Goal: Leave review/rating: Leave review/rating

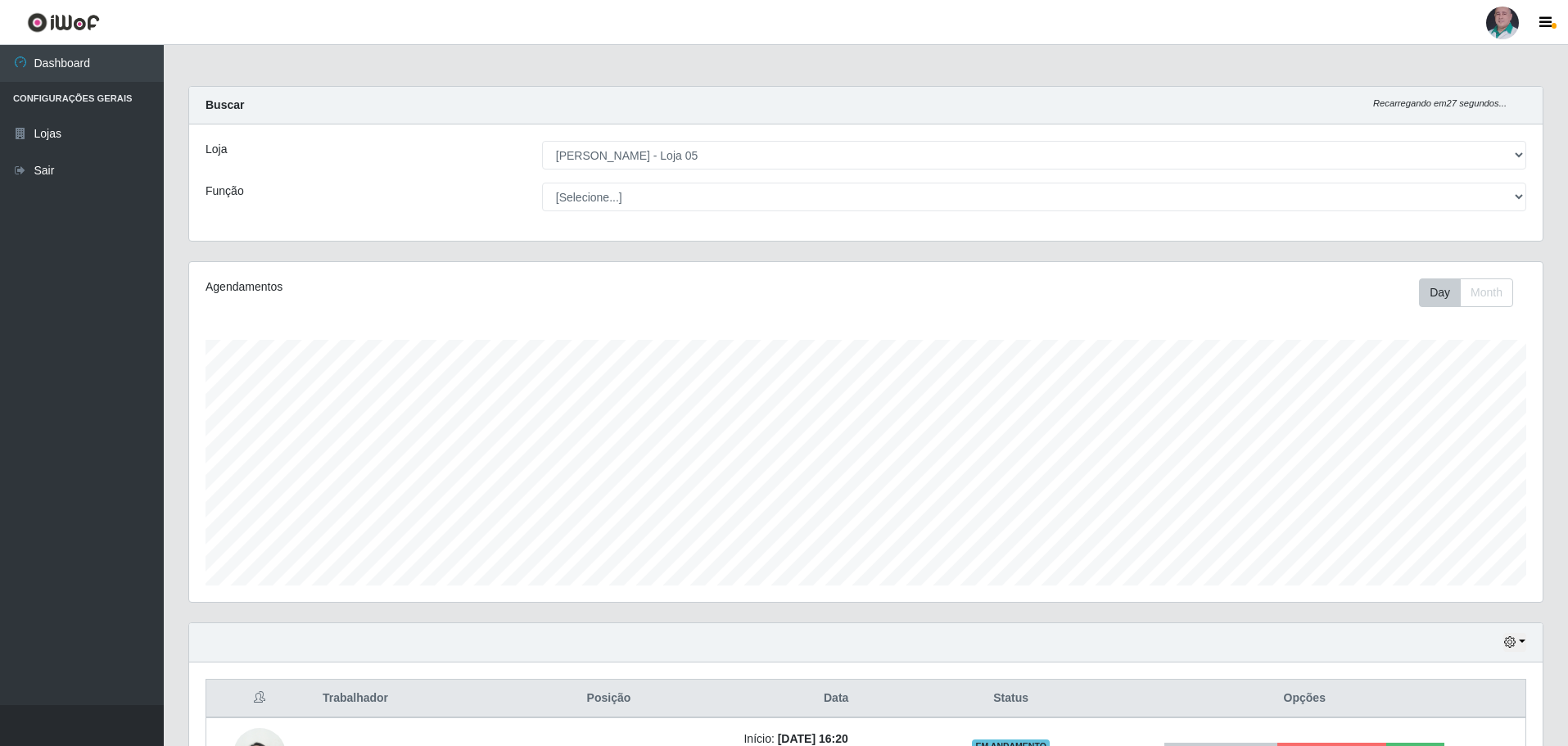
select select "252"
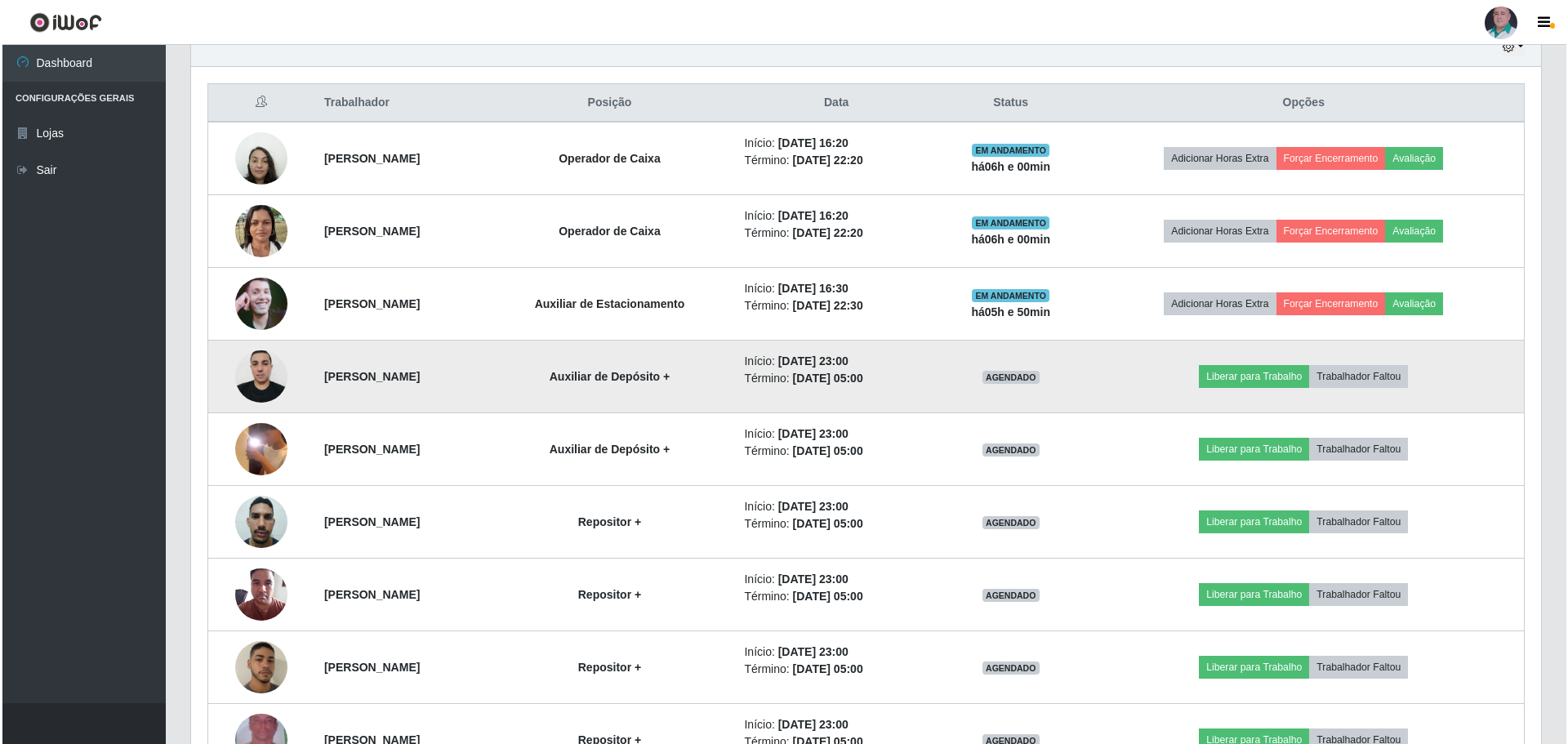
scroll to position [622, 0]
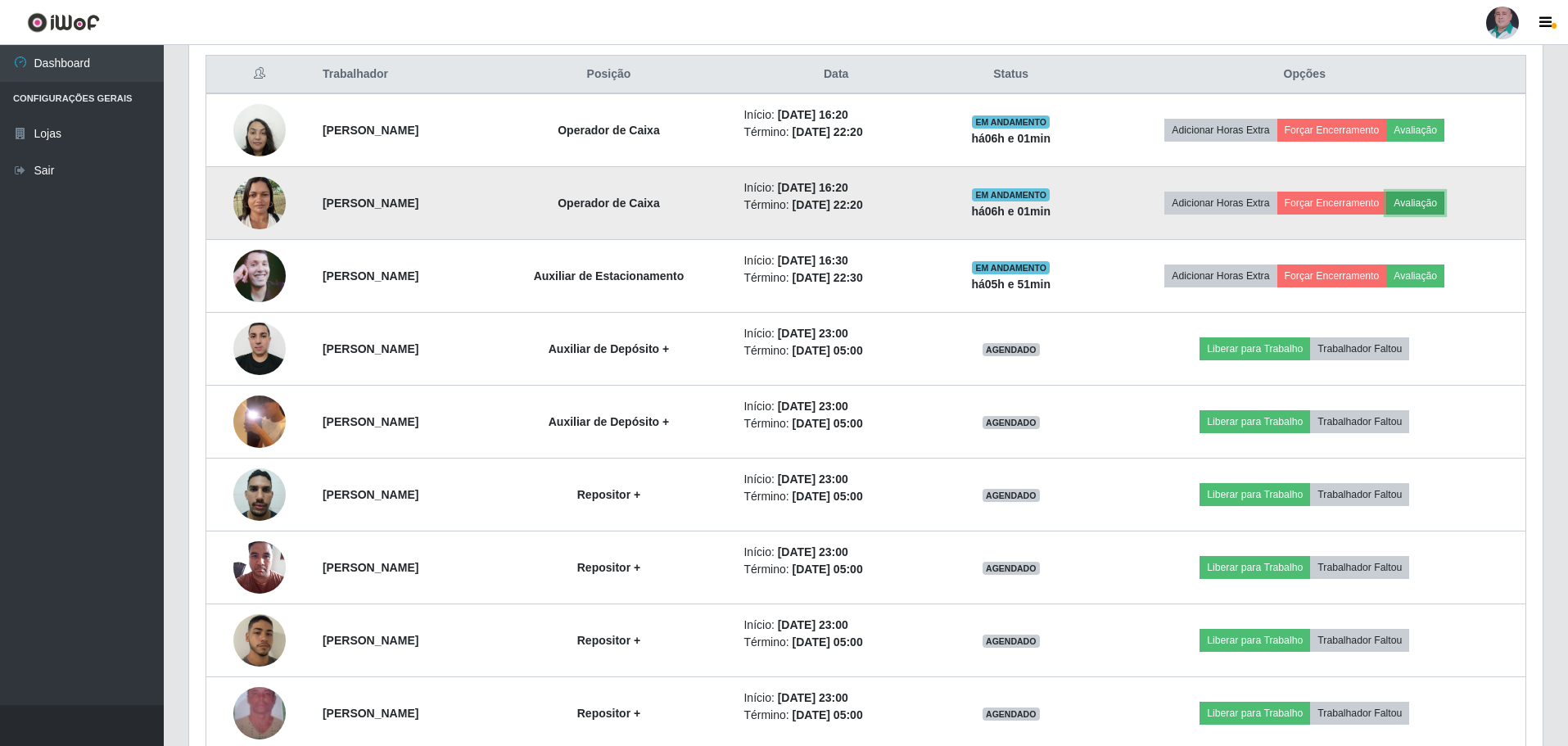
click at [1418, 201] on button "Avaliação" at bounding box center [1415, 204] width 59 height 23
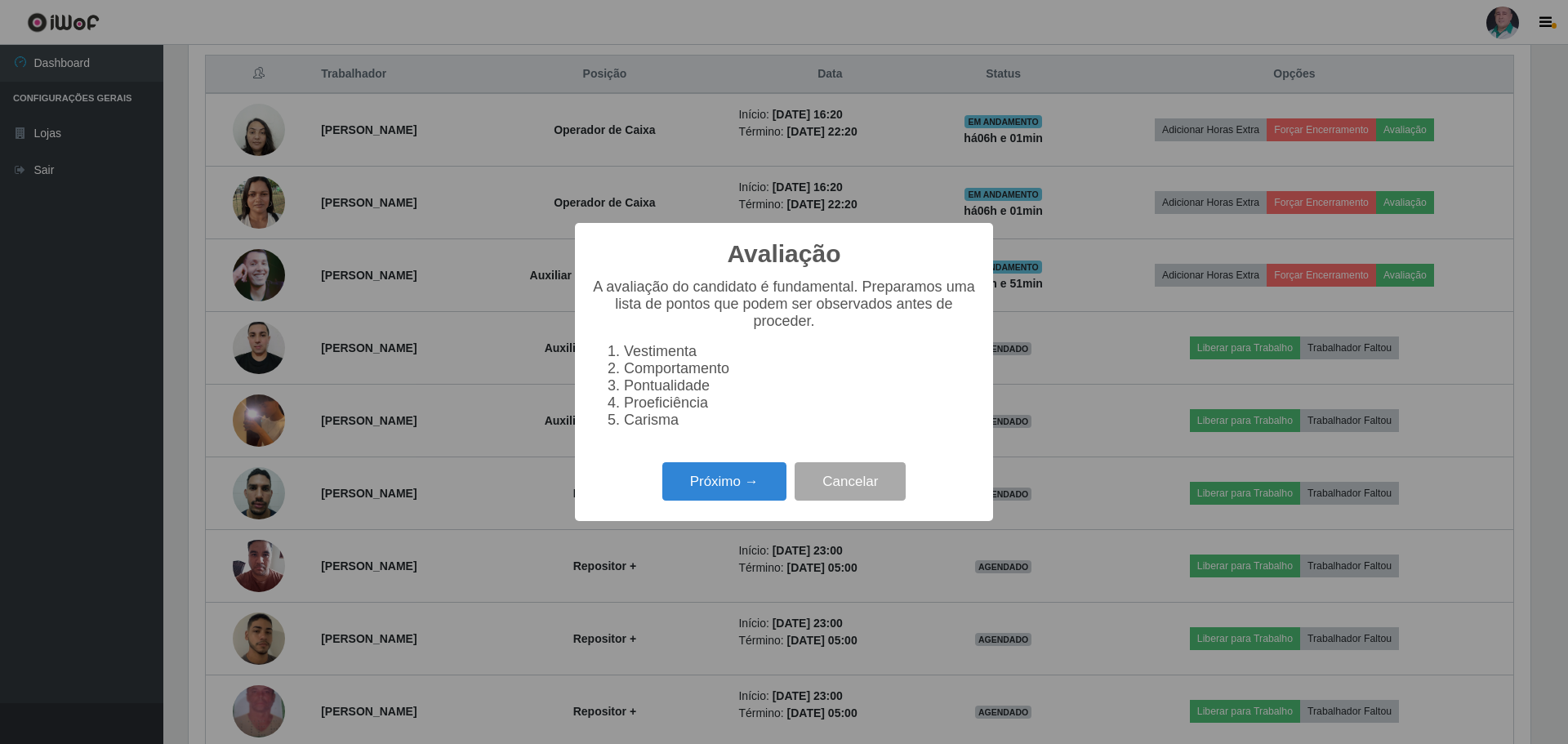
scroll to position [339, 1342]
click at [724, 487] on button "Próximo →" at bounding box center [725, 482] width 125 height 38
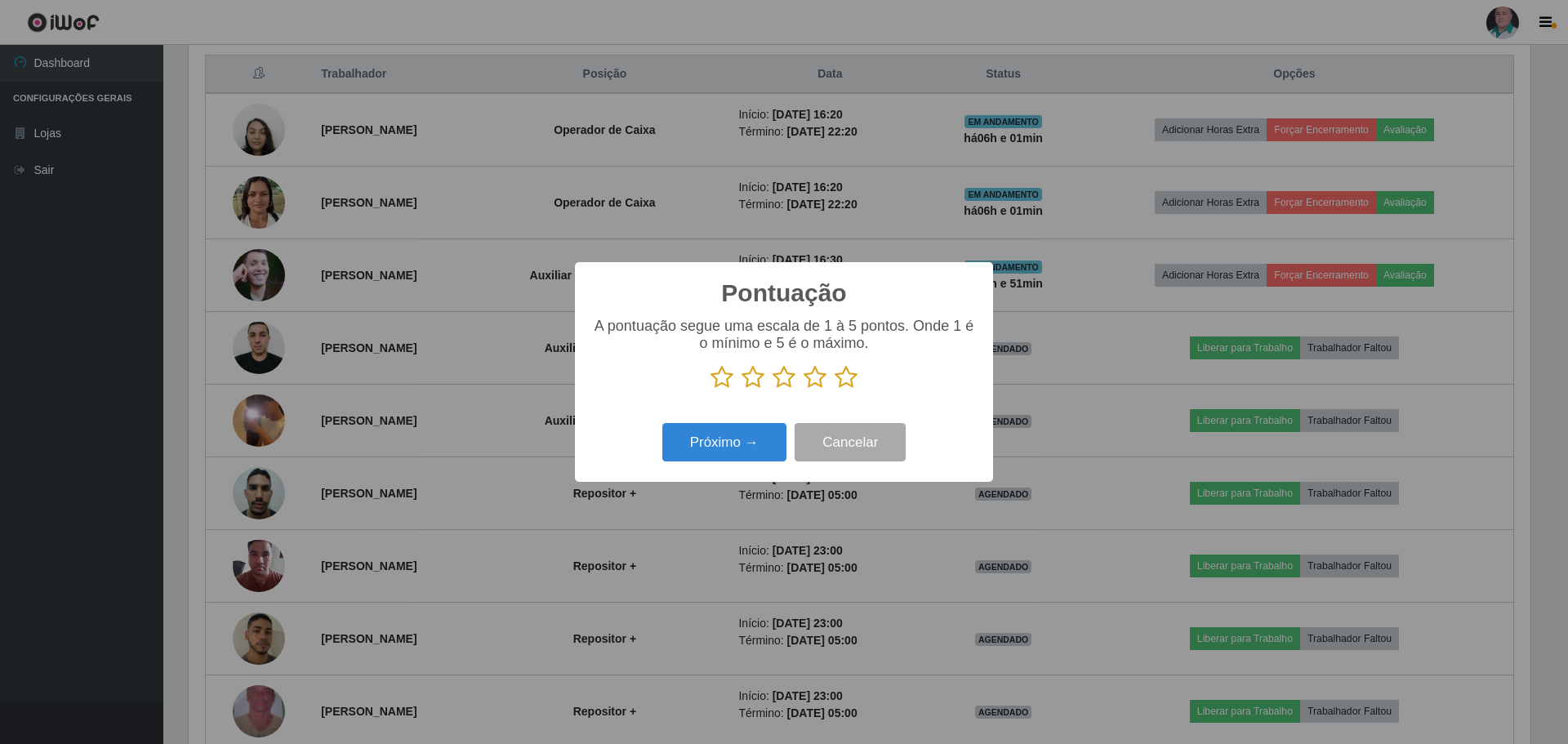
click at [852, 376] on icon at bounding box center [847, 377] width 23 height 25
click at [835, 390] on input "radio" at bounding box center [835, 390] width 0 height 0
click at [721, 441] on button "Próximo →" at bounding box center [725, 442] width 125 height 38
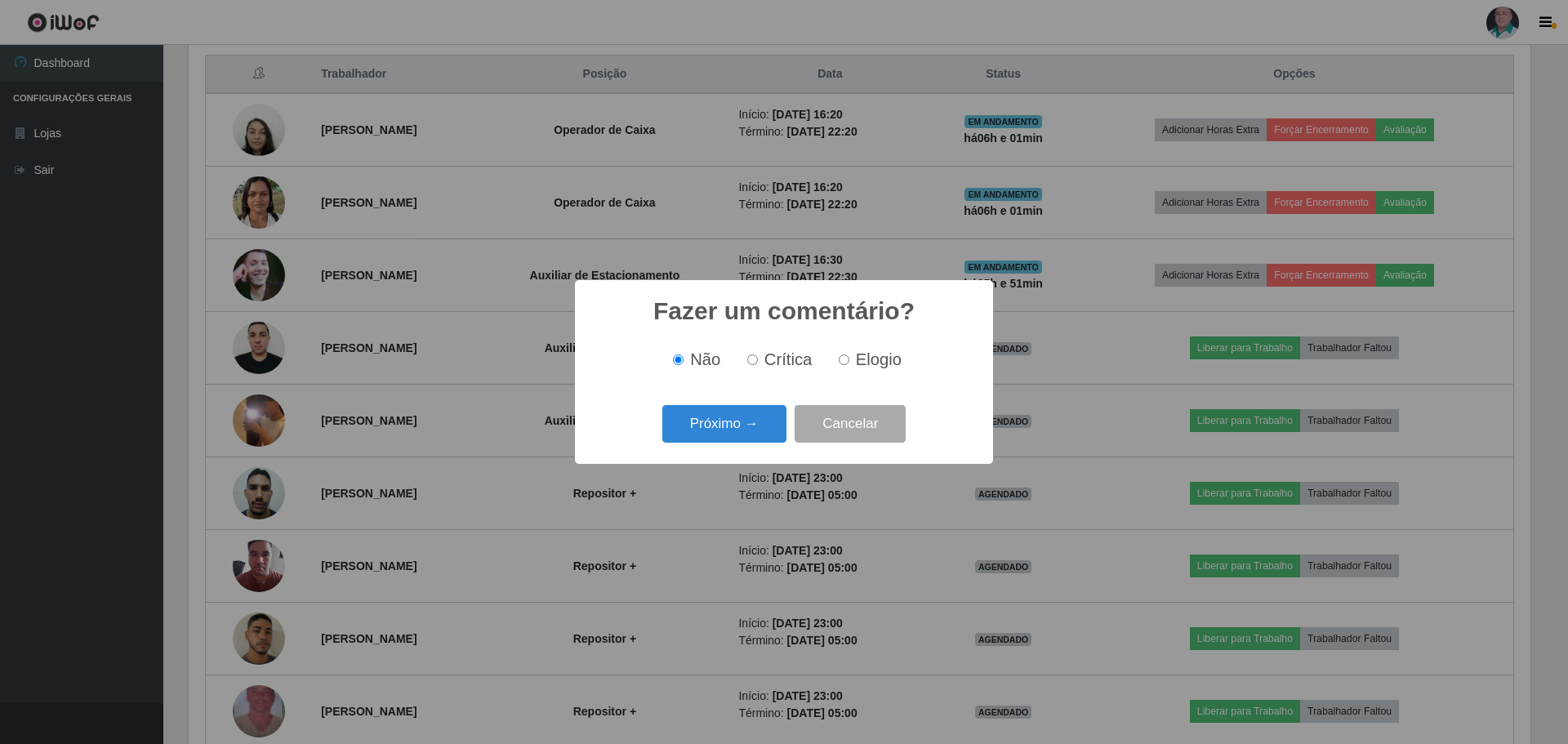
click at [835, 366] on label "Elogio" at bounding box center [867, 360] width 69 height 19
click at [839, 365] on input "Elogio" at bounding box center [844, 359] width 11 height 11
radio input "true"
click at [719, 433] on button "Próximo →" at bounding box center [725, 424] width 125 height 38
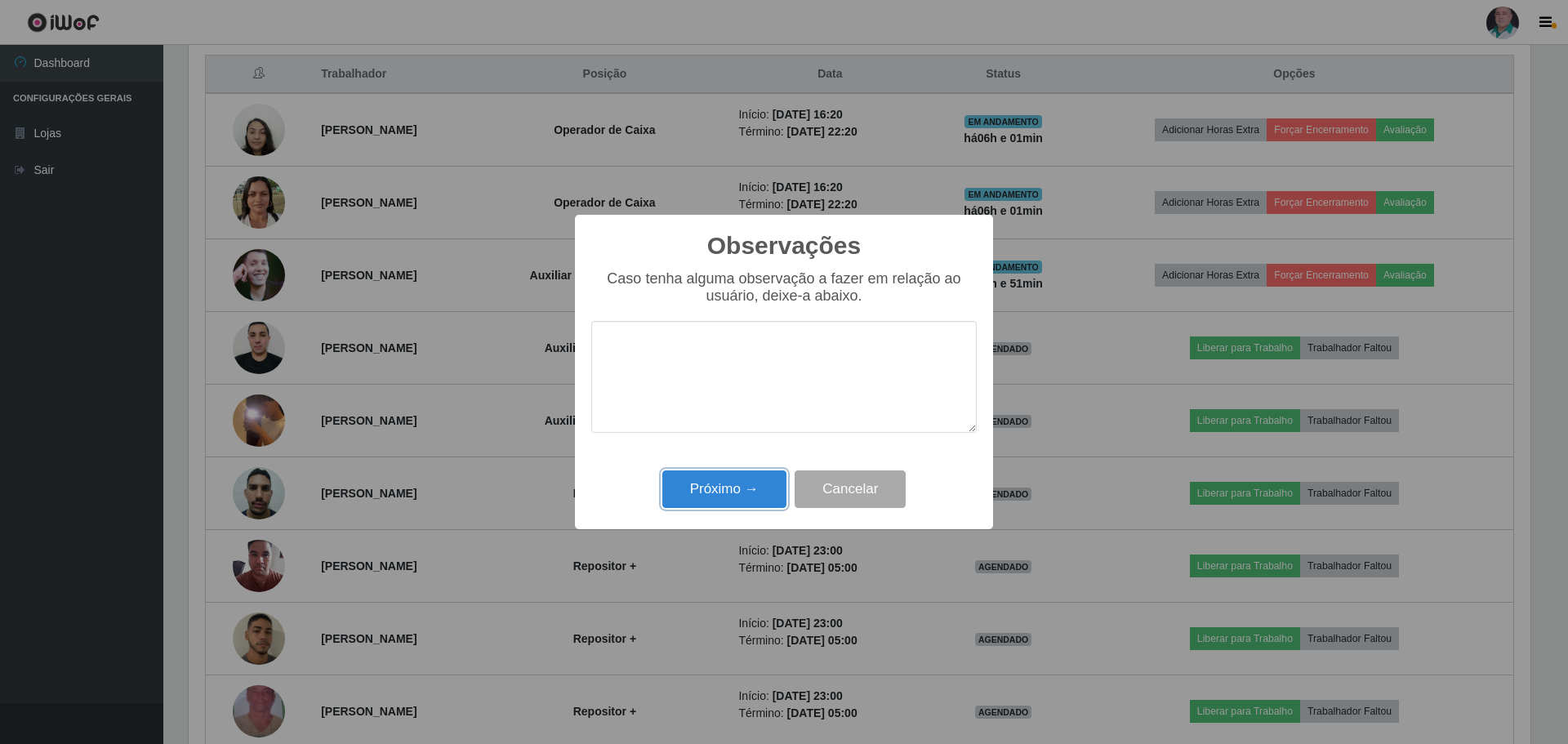
click at [707, 491] on button "Próximo →" at bounding box center [725, 489] width 125 height 38
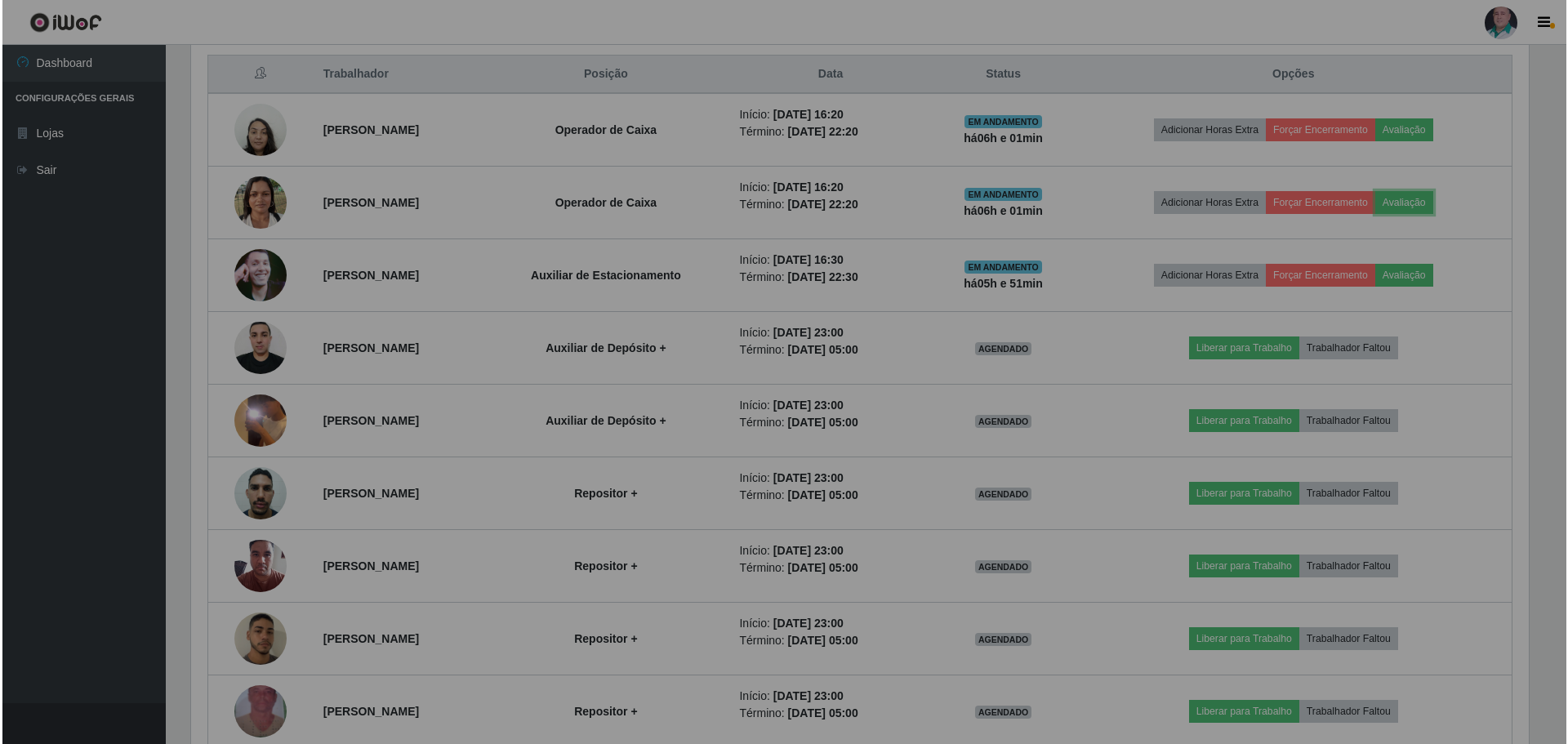
scroll to position [339, 1351]
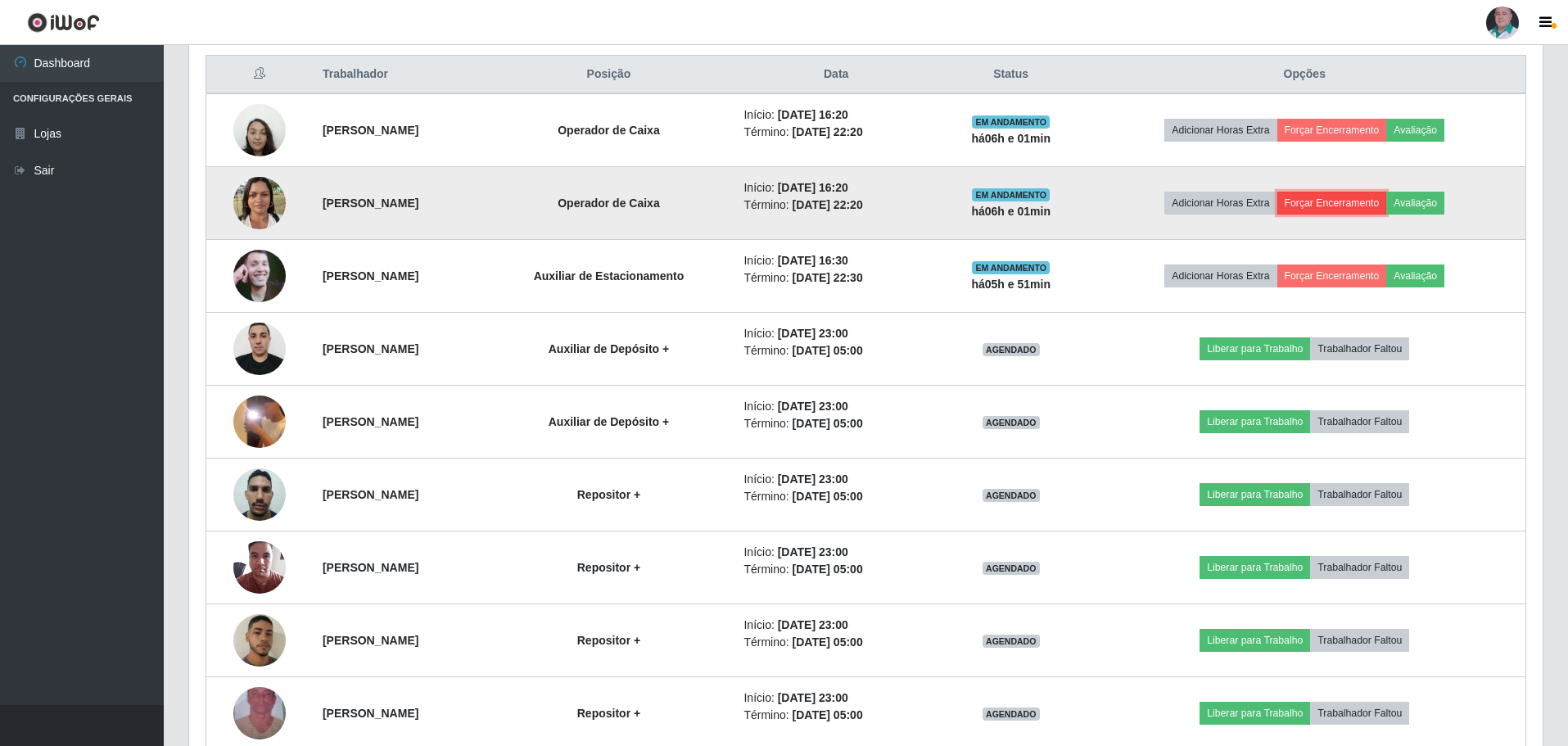
click at [1349, 205] on button "Forçar Encerramento" at bounding box center [1332, 204] width 109 height 23
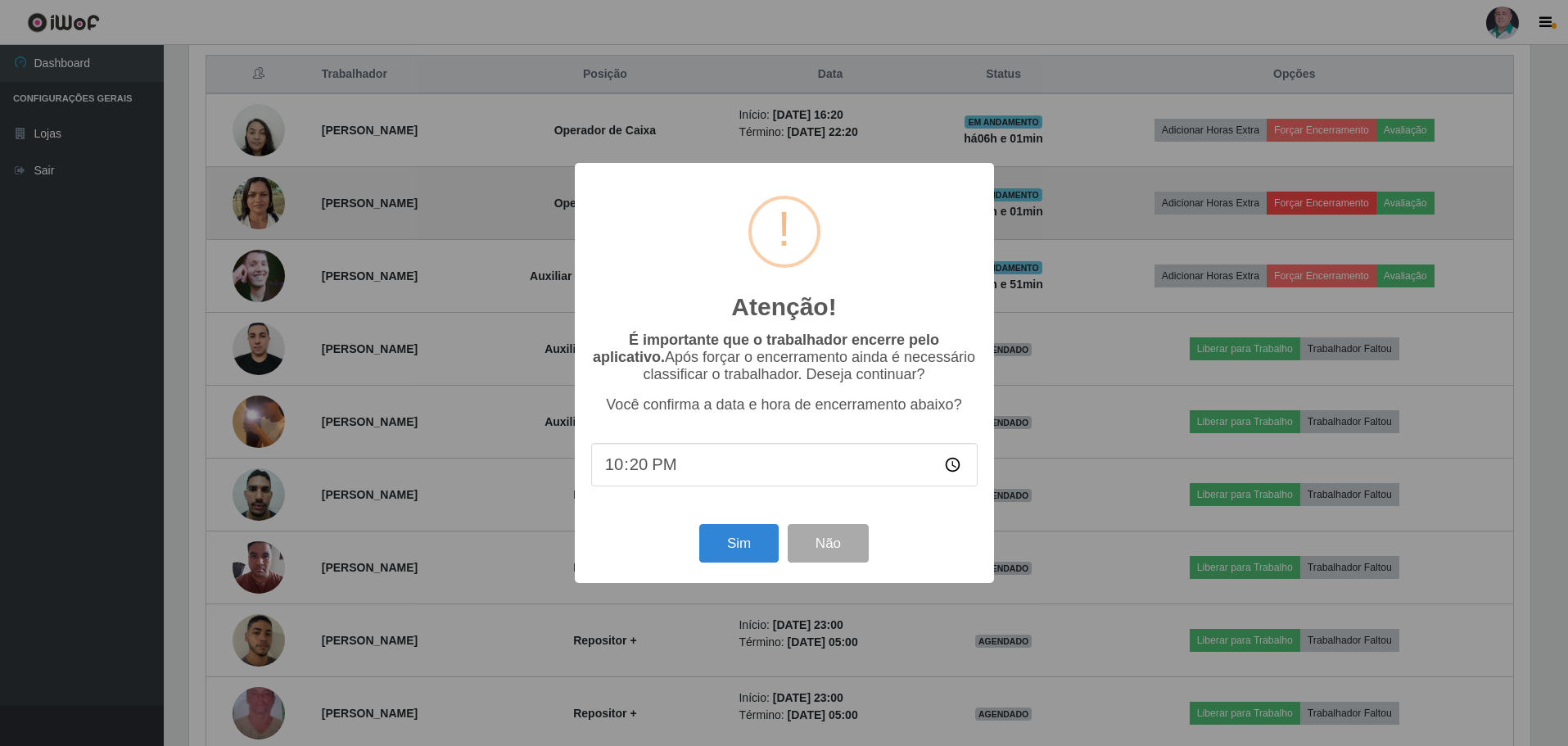
scroll to position [340, 1345]
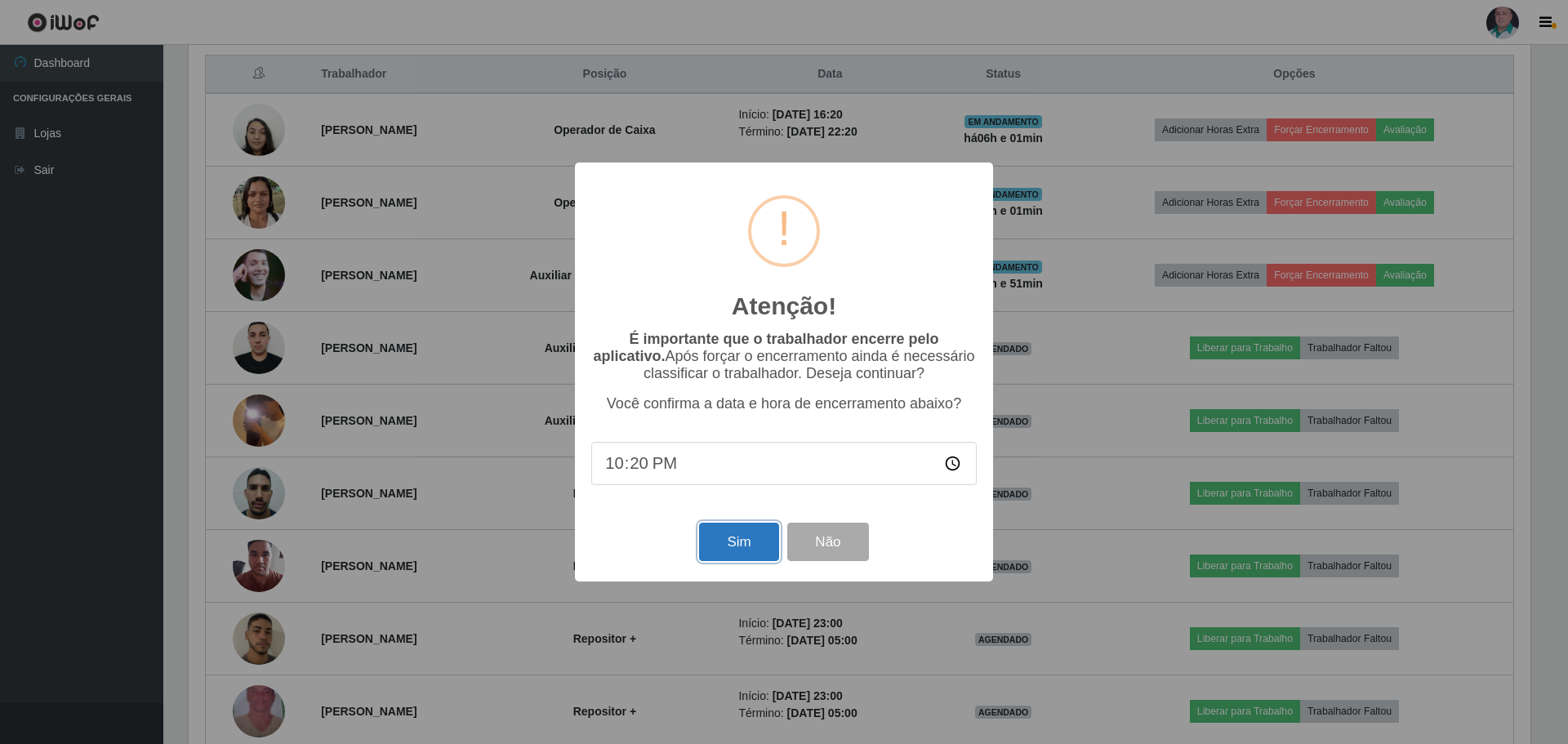
click at [732, 550] on button "Sim" at bounding box center [739, 542] width 80 height 38
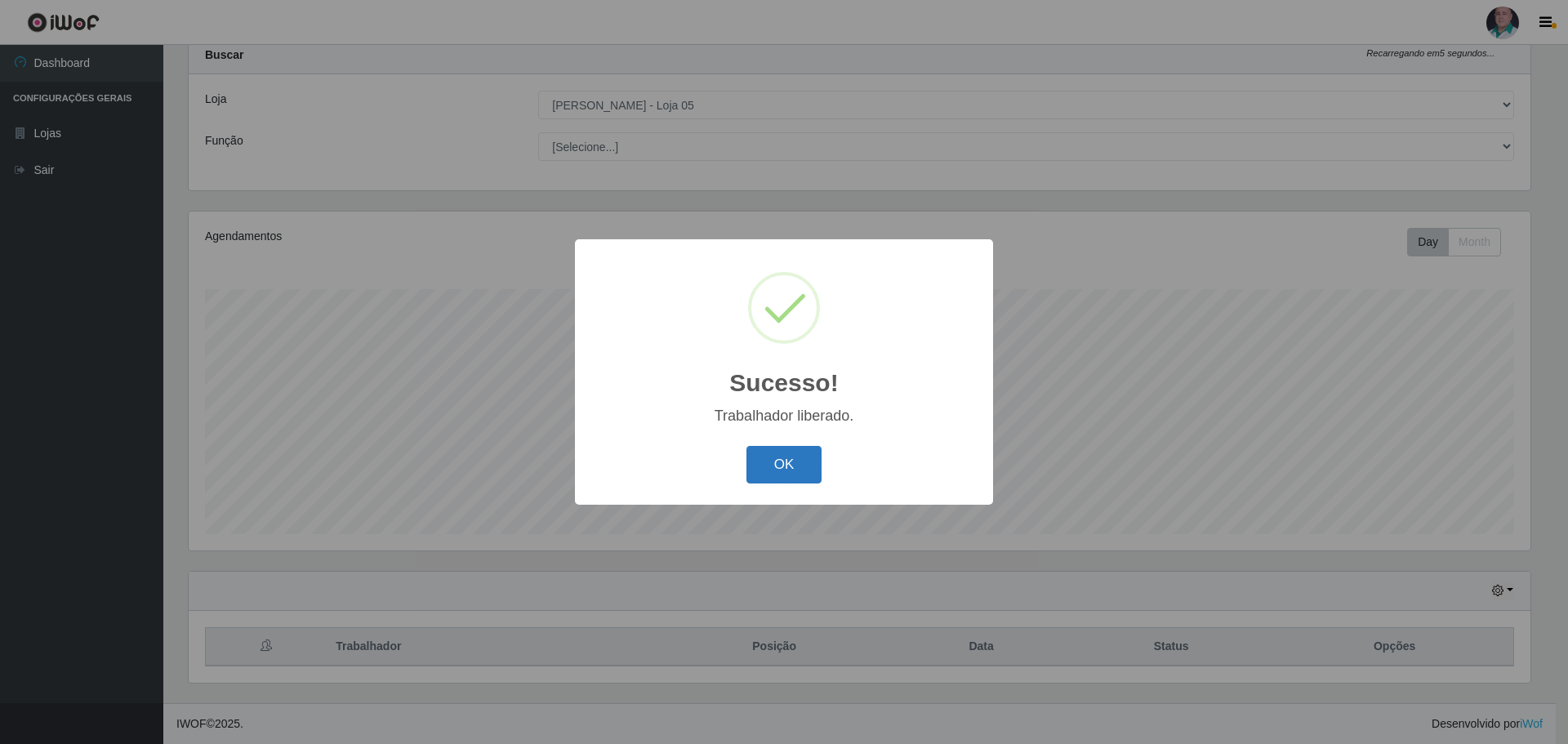
click at [780, 480] on button "OK" at bounding box center [784, 465] width 76 height 38
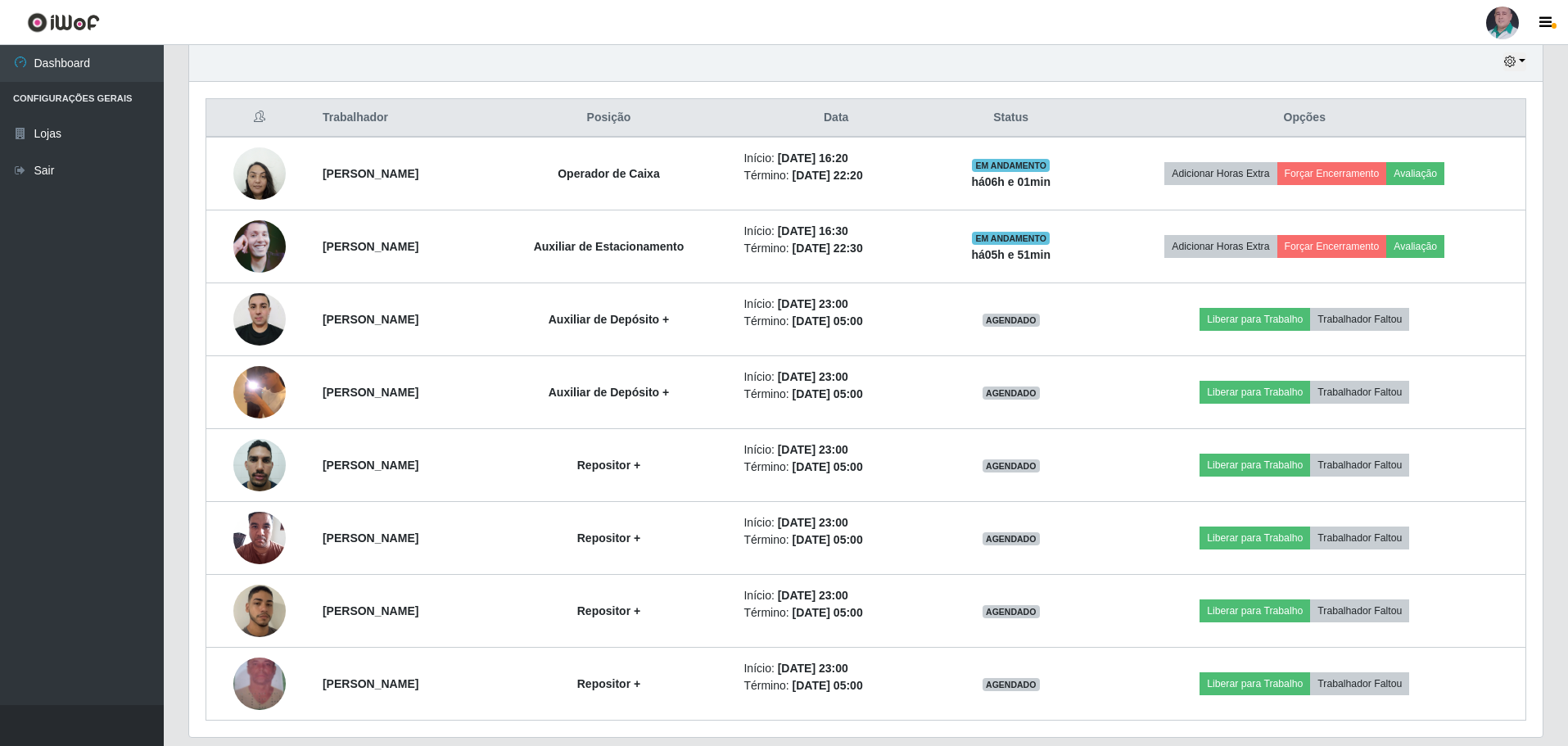
scroll to position [551, 0]
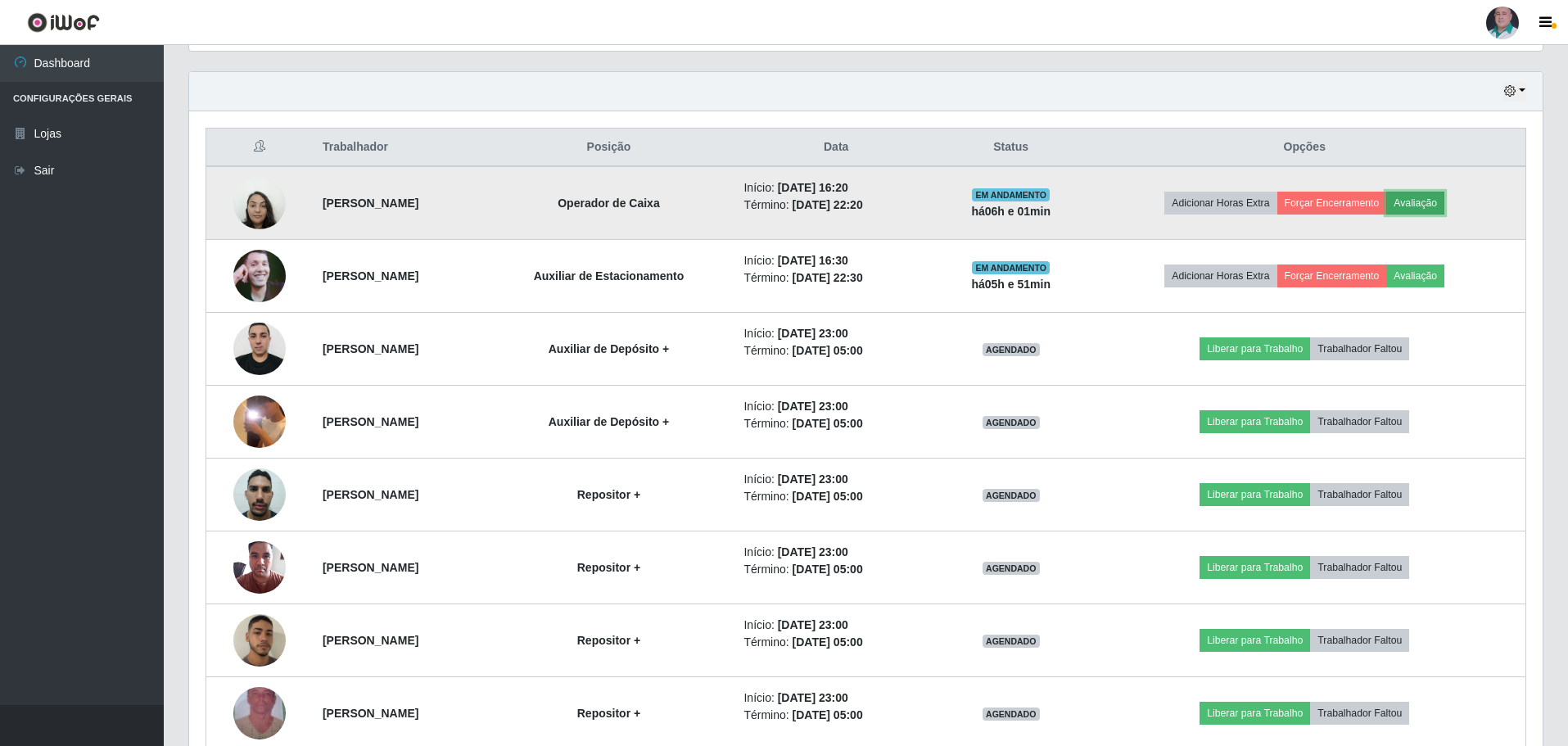
click at [1427, 204] on button "Avaliação" at bounding box center [1415, 204] width 59 height 23
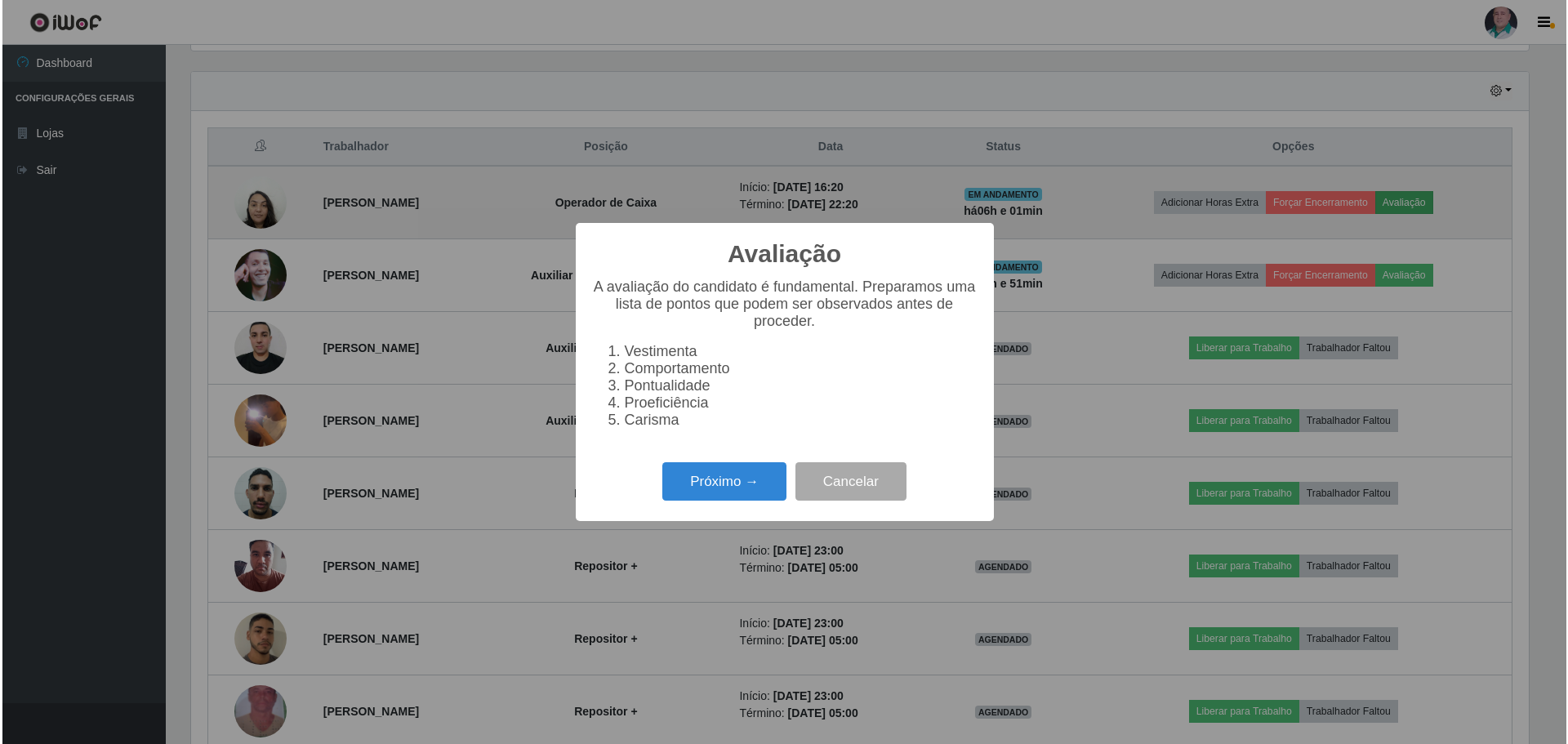
scroll to position [339, 1342]
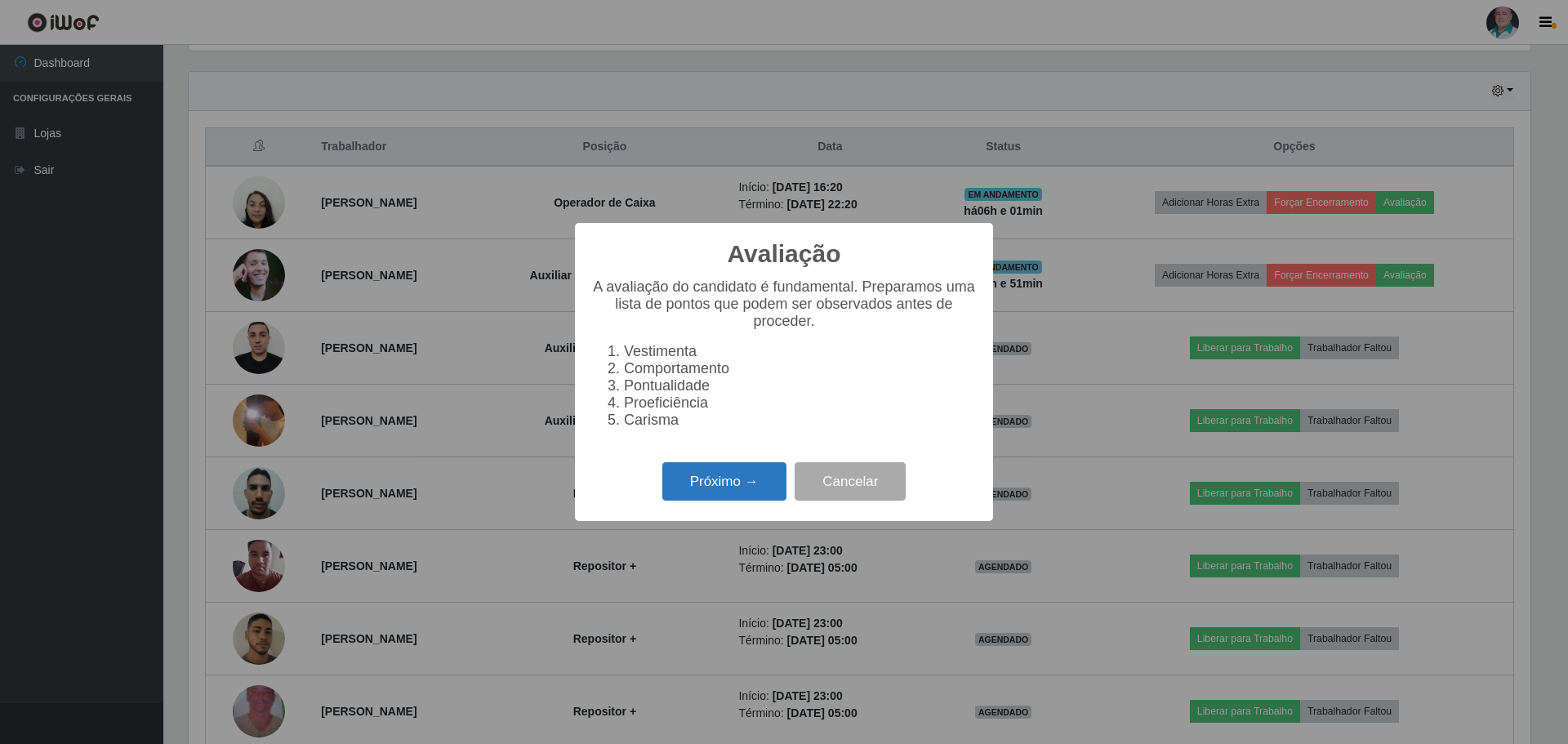
click at [719, 498] on button "Próximo →" at bounding box center [725, 482] width 125 height 38
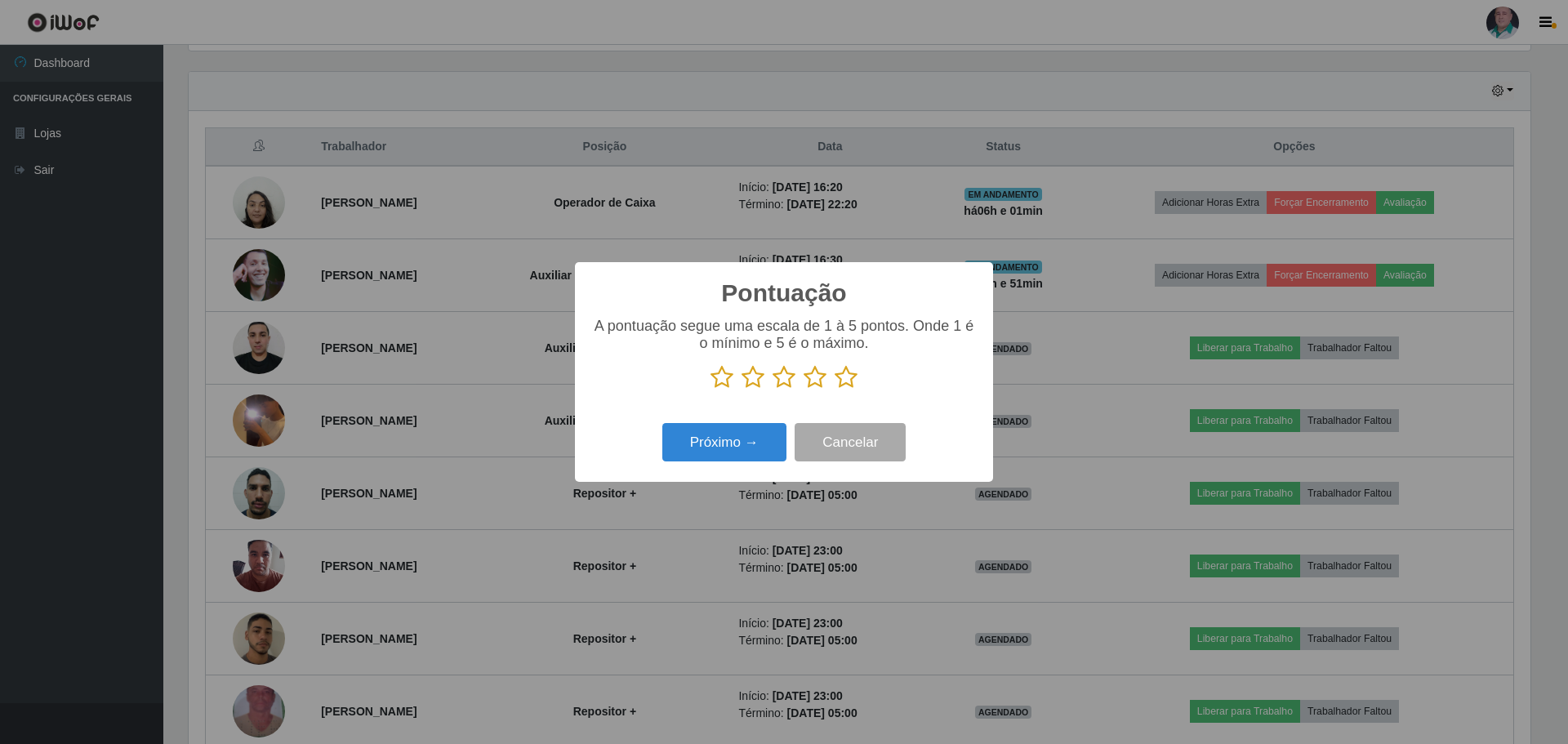
click at [846, 375] on icon at bounding box center [847, 377] width 23 height 25
click at [835, 390] on input "radio" at bounding box center [835, 390] width 0 height 0
click at [735, 452] on button "Próximo →" at bounding box center [725, 442] width 125 height 38
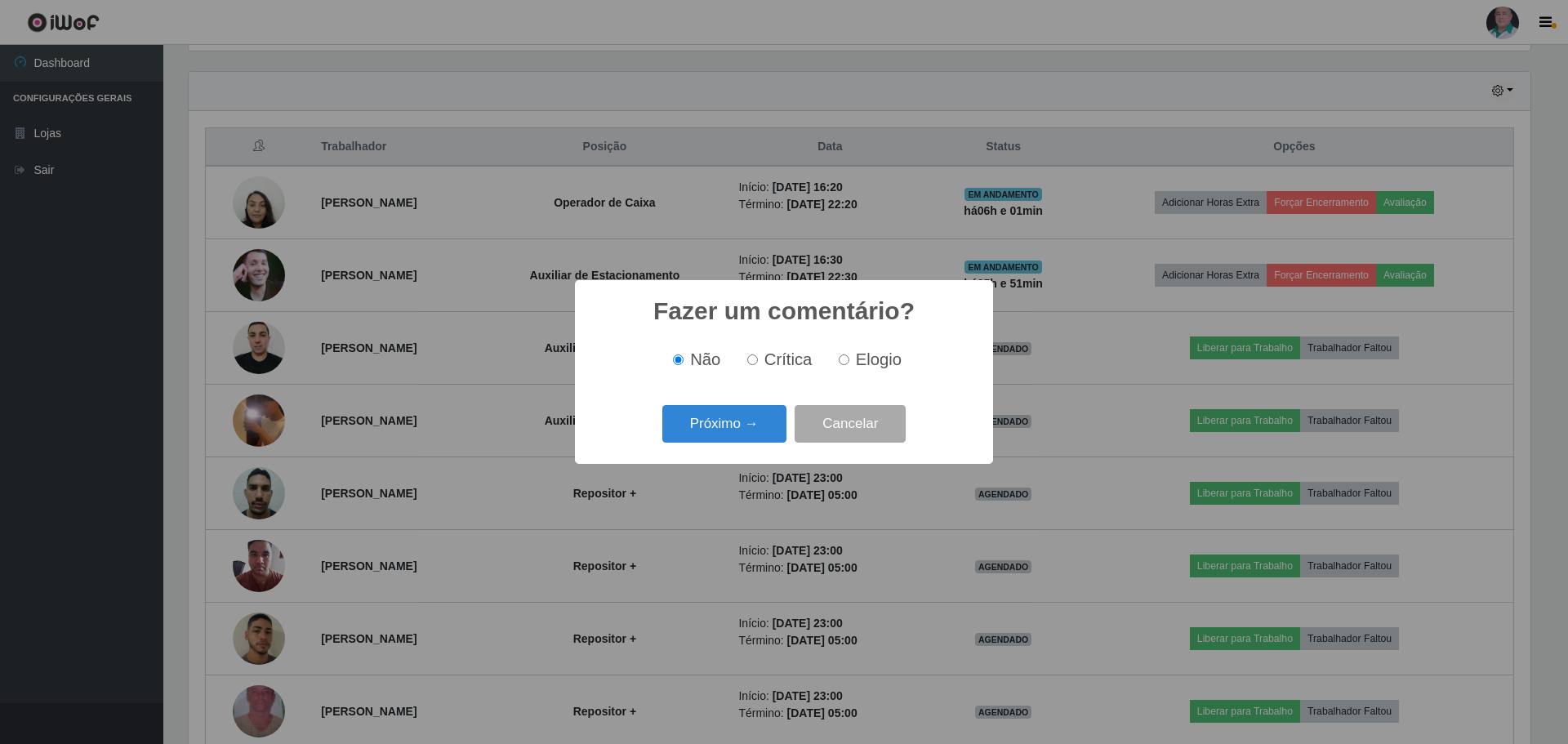
click at [842, 360] on input "Elogio" at bounding box center [844, 359] width 11 height 11
radio input "true"
click at [740, 421] on button "Próximo →" at bounding box center [725, 424] width 125 height 38
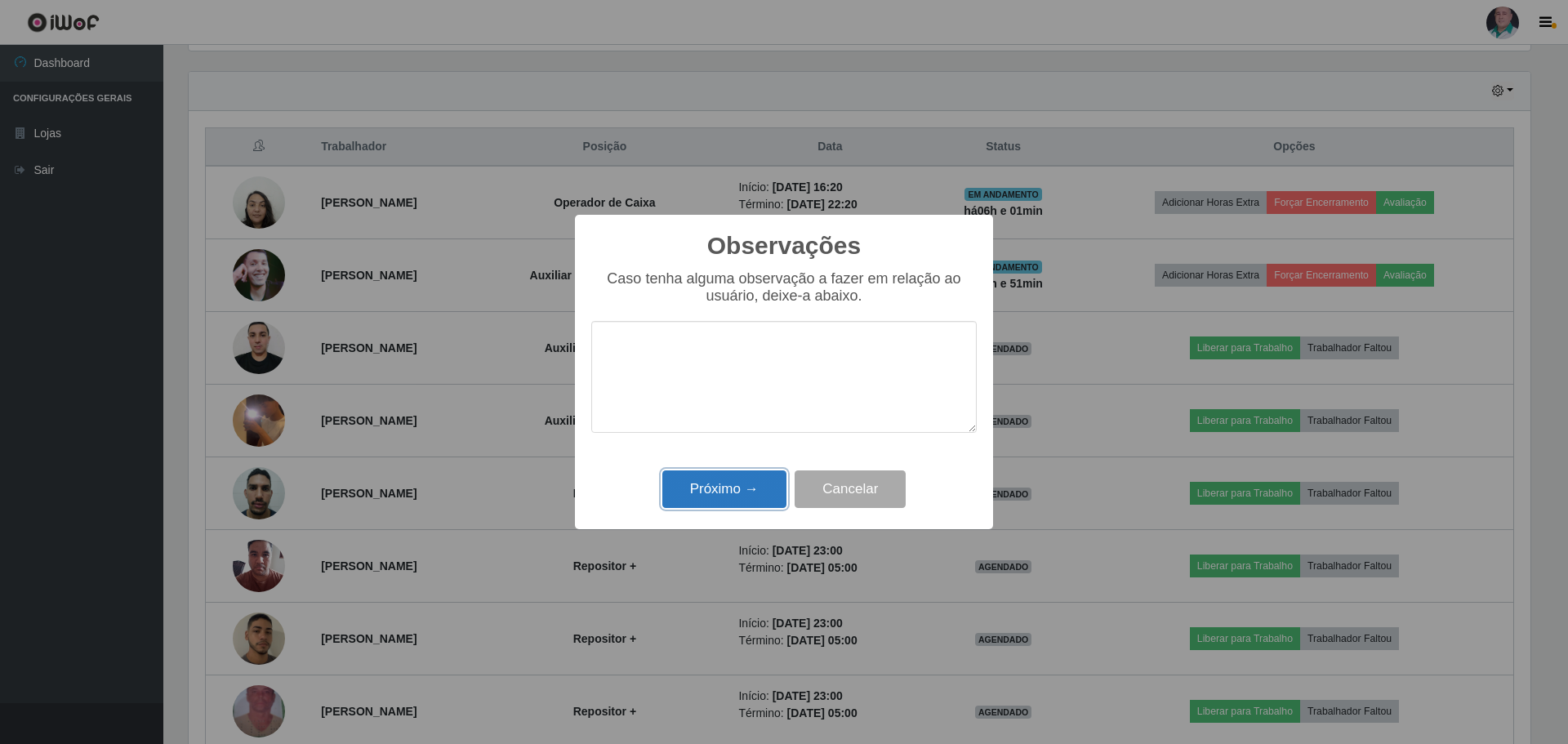
click at [714, 492] on button "Próximo →" at bounding box center [725, 489] width 125 height 38
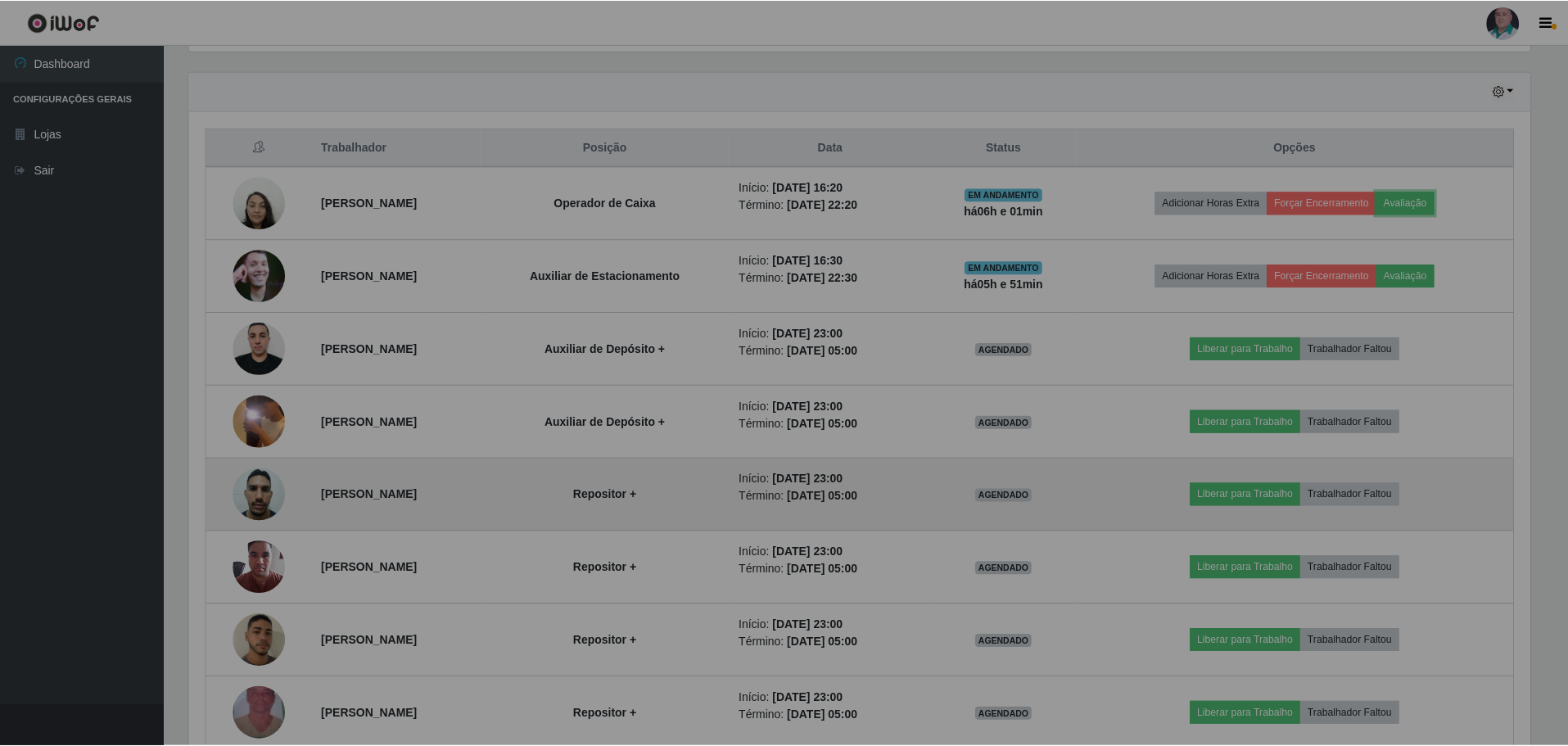
scroll to position [340, 1354]
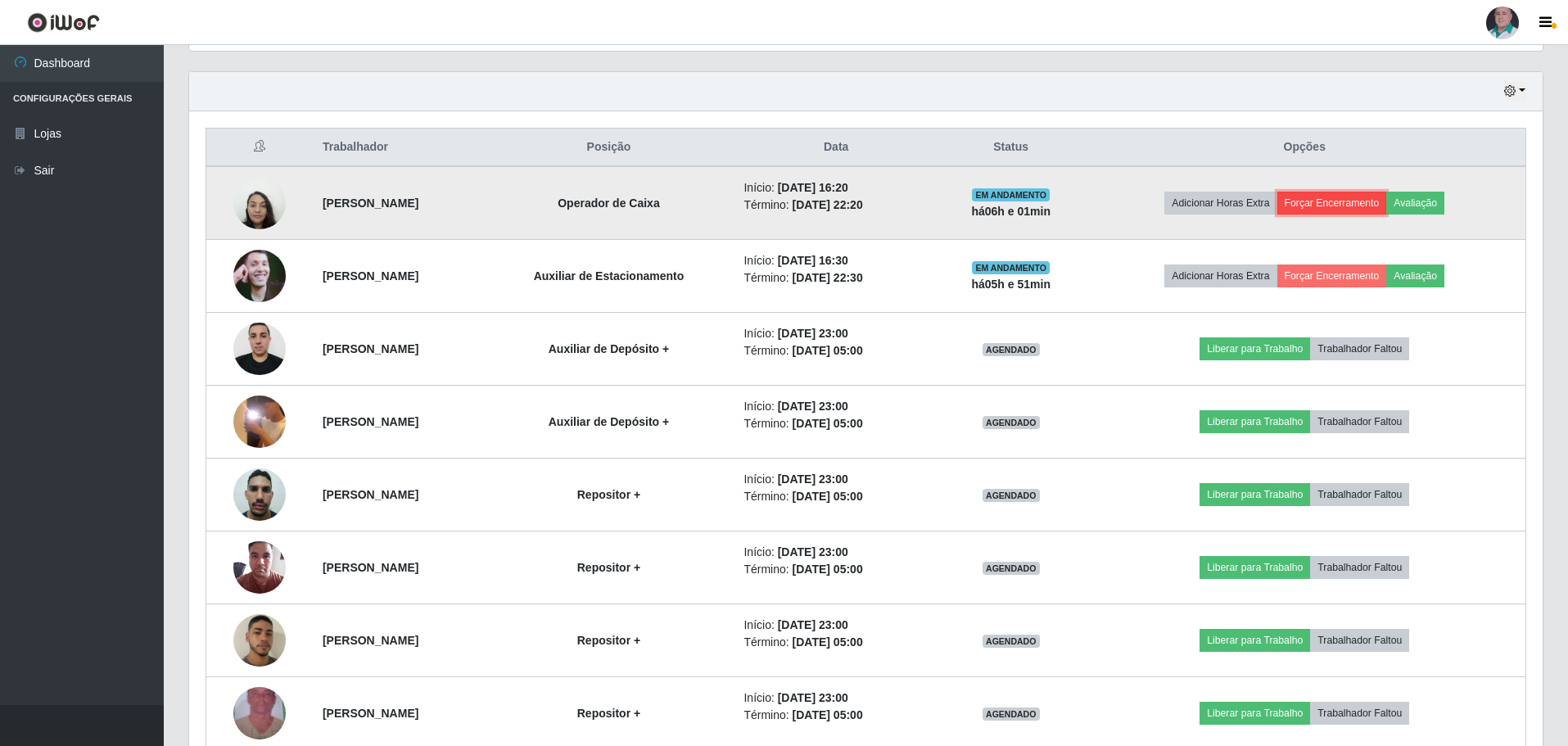
click at [1355, 208] on button "Forçar Encerramento" at bounding box center [1332, 204] width 109 height 23
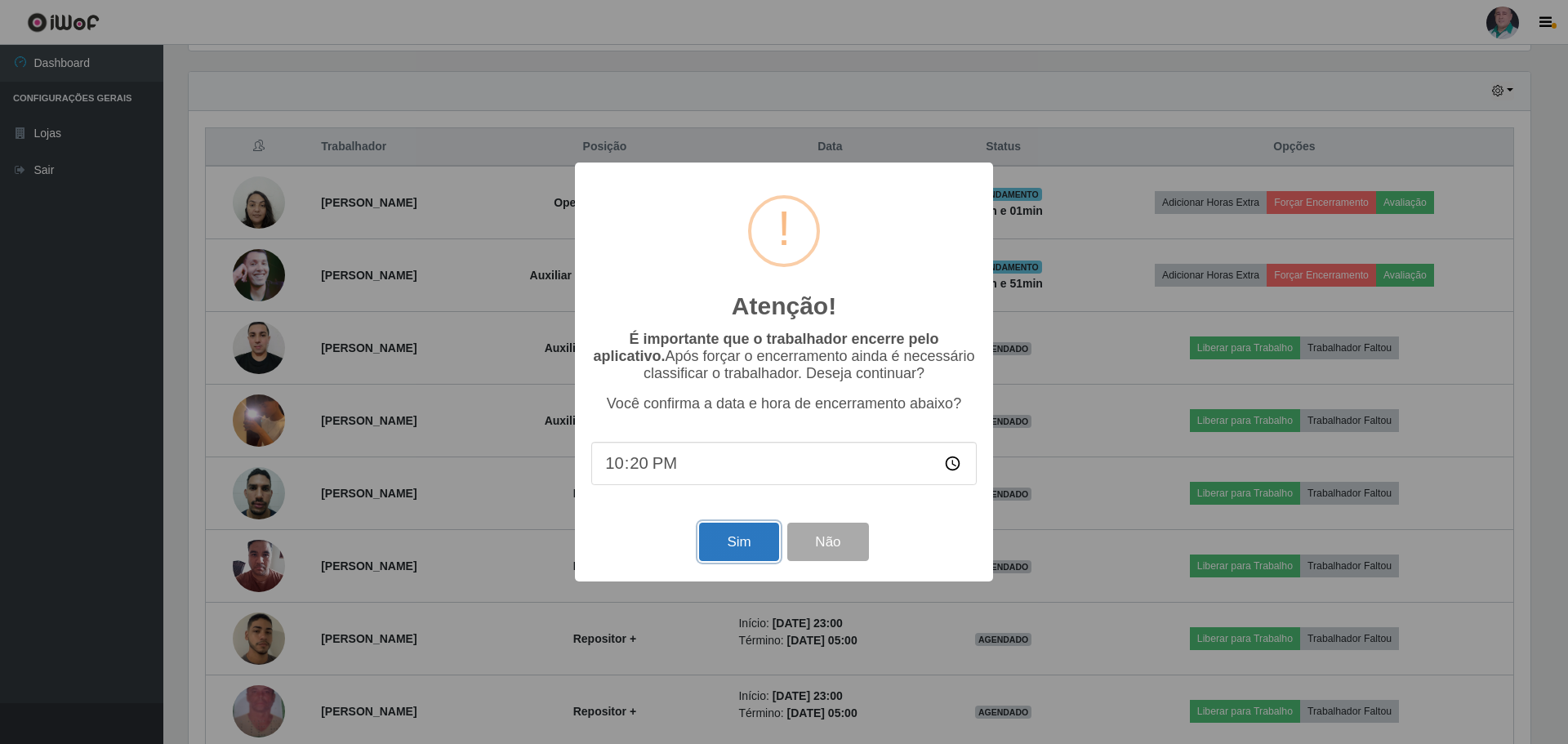
click at [749, 541] on button "Sim" at bounding box center [739, 542] width 80 height 38
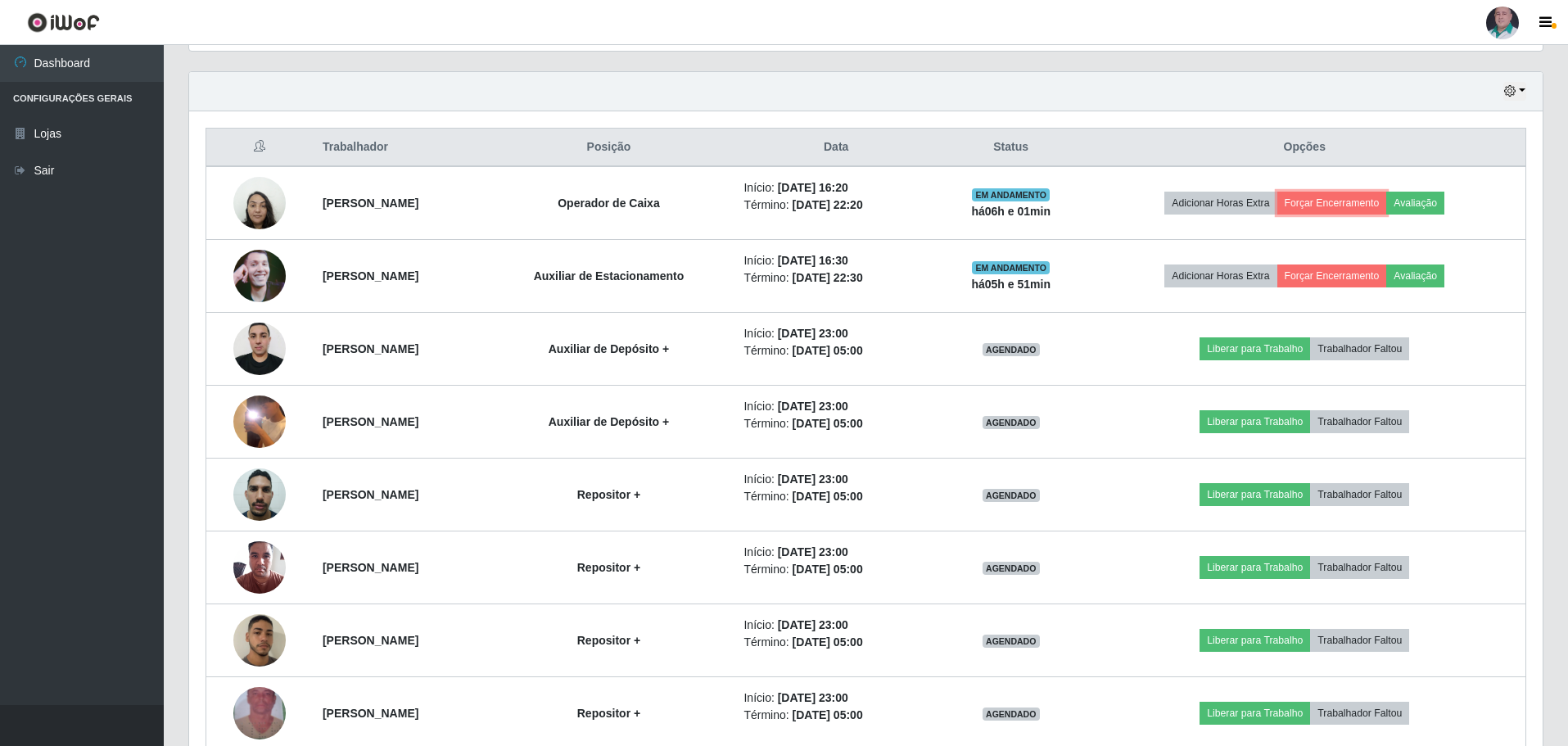
scroll to position [0, 0]
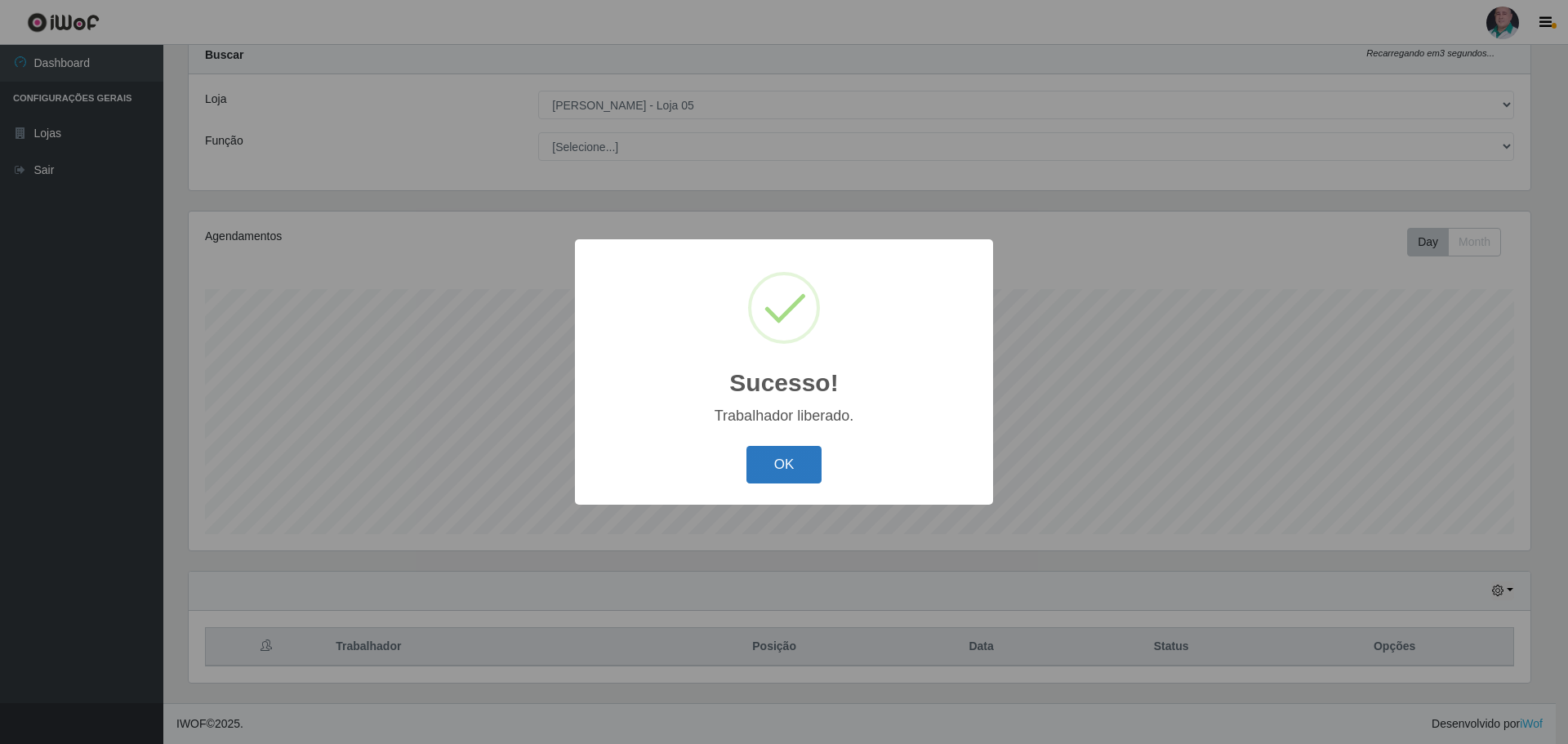
click at [784, 456] on button "OK" at bounding box center [784, 465] width 76 height 38
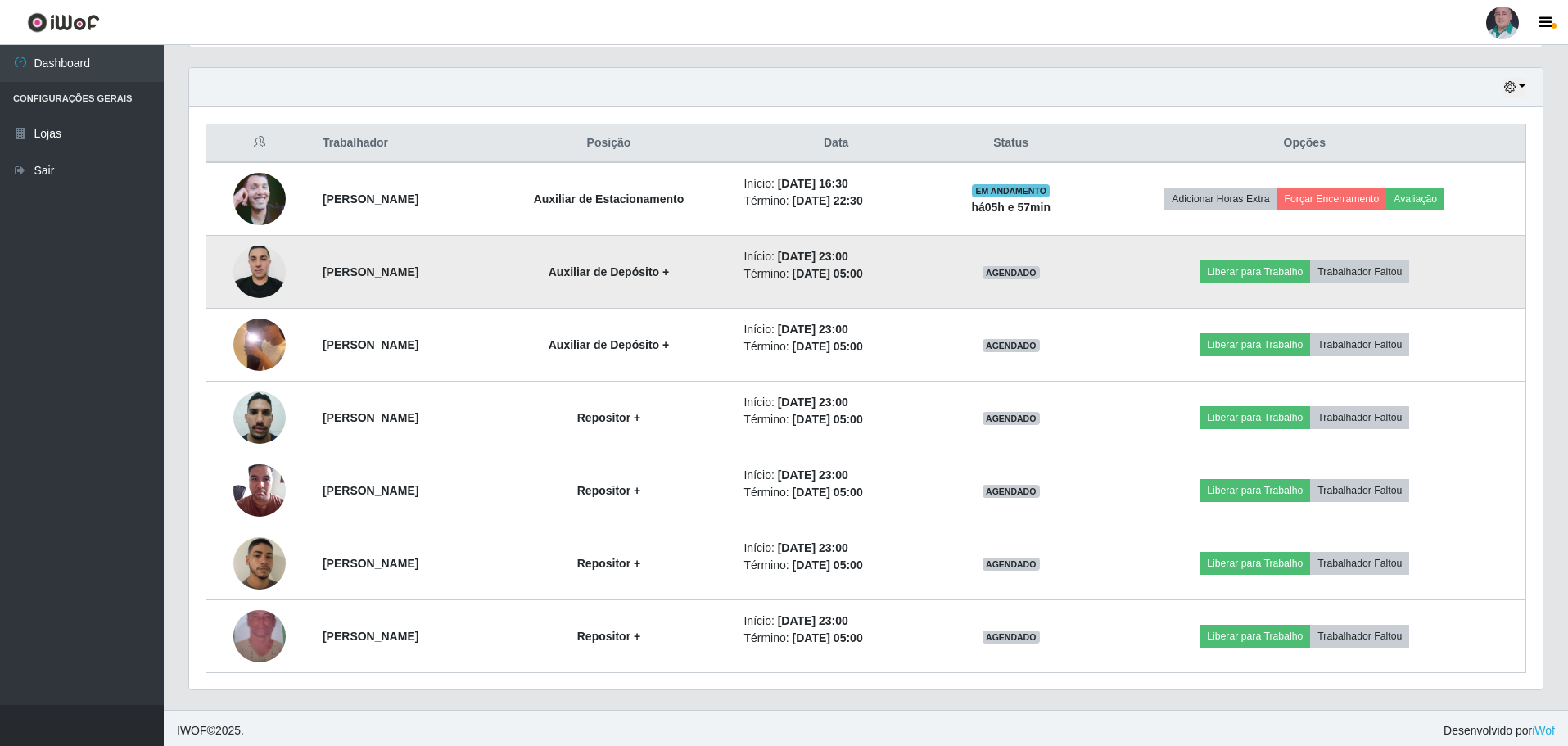
scroll to position [560, 0]
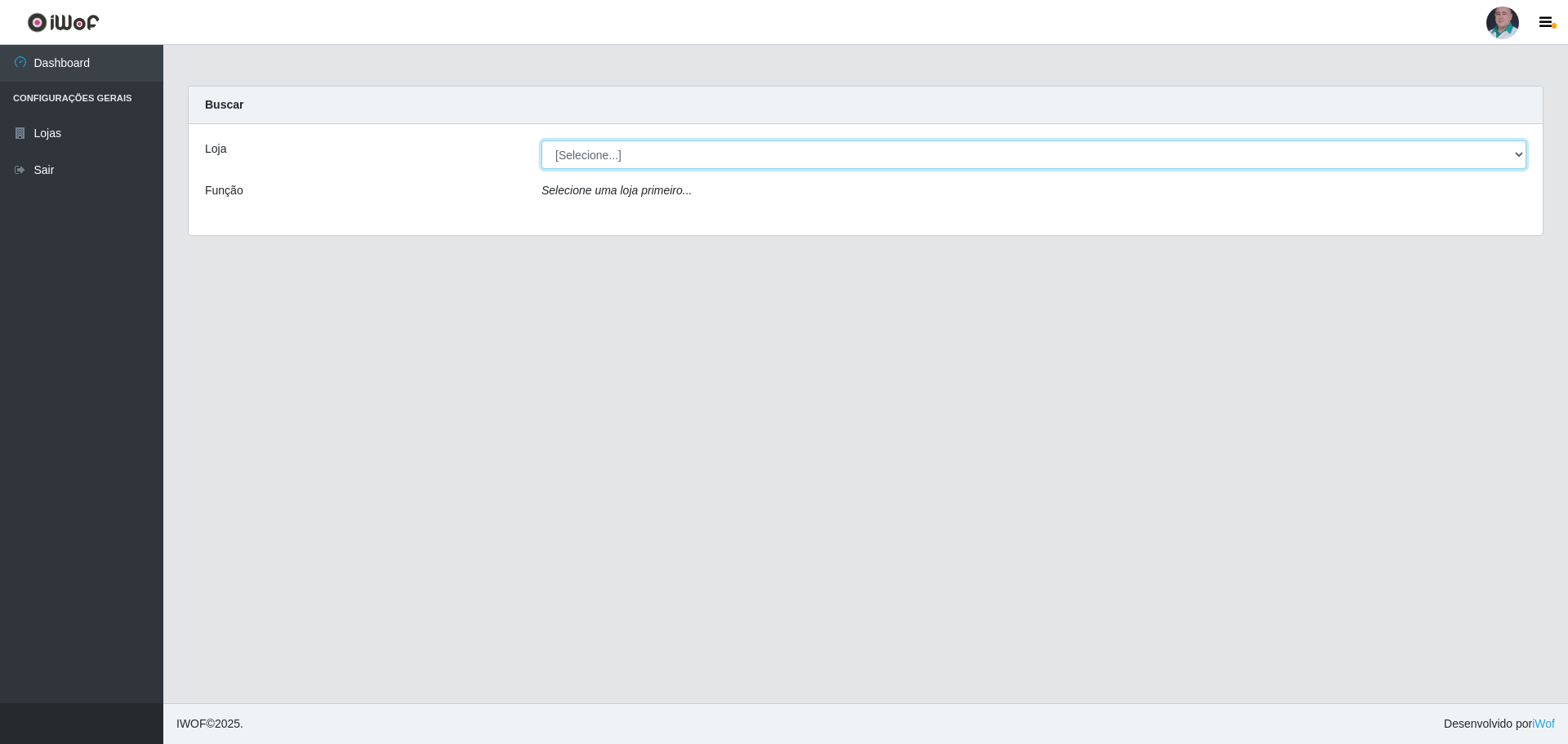
click at [585, 155] on select "[Selecione...] Mar Vermelho - Loja 05" at bounding box center [1034, 155] width 986 height 29
select select "252"
click at [541, 141] on select "[Selecione...] Mar Vermelho - Loja 05" at bounding box center [1034, 155] width 986 height 29
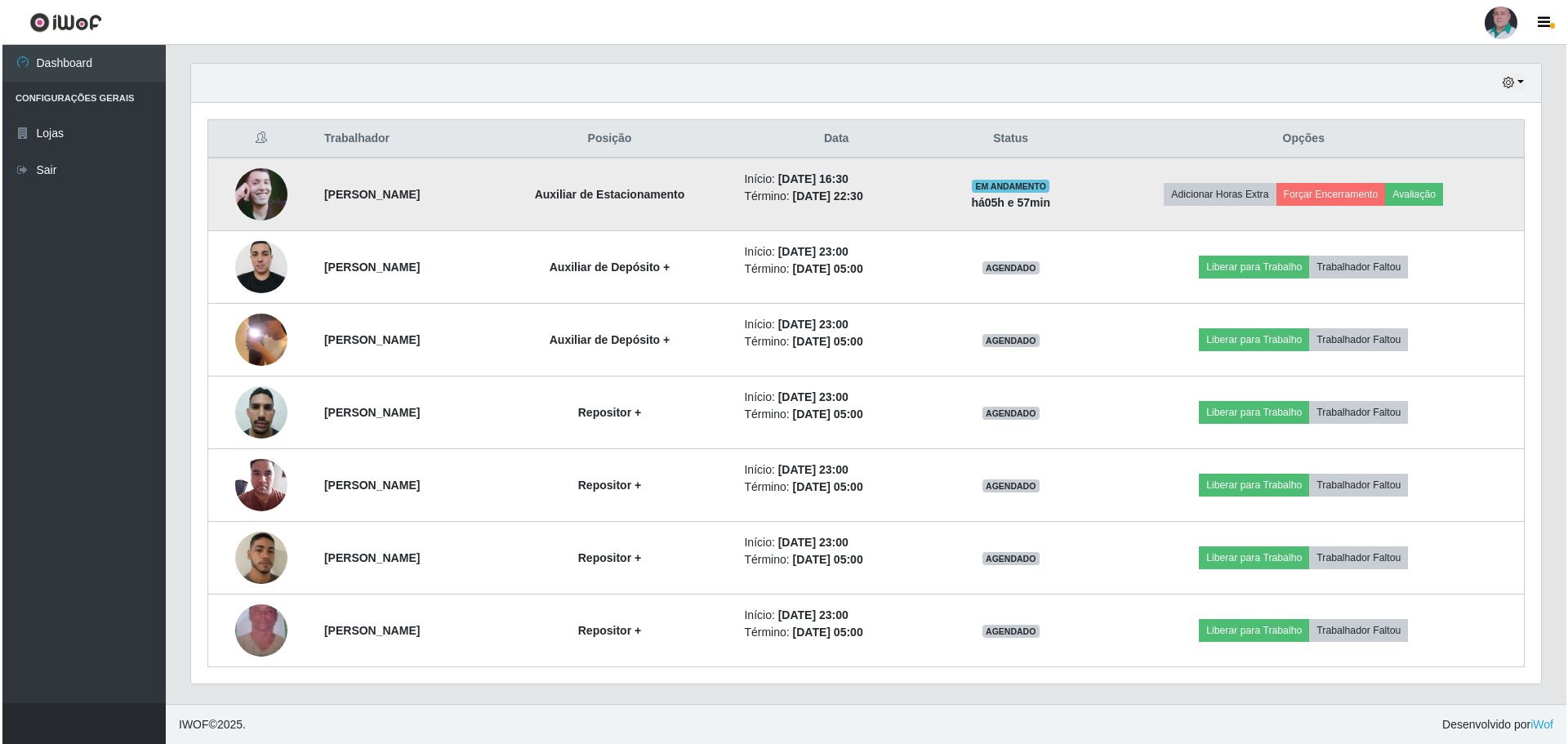
scroll to position [558, 0]
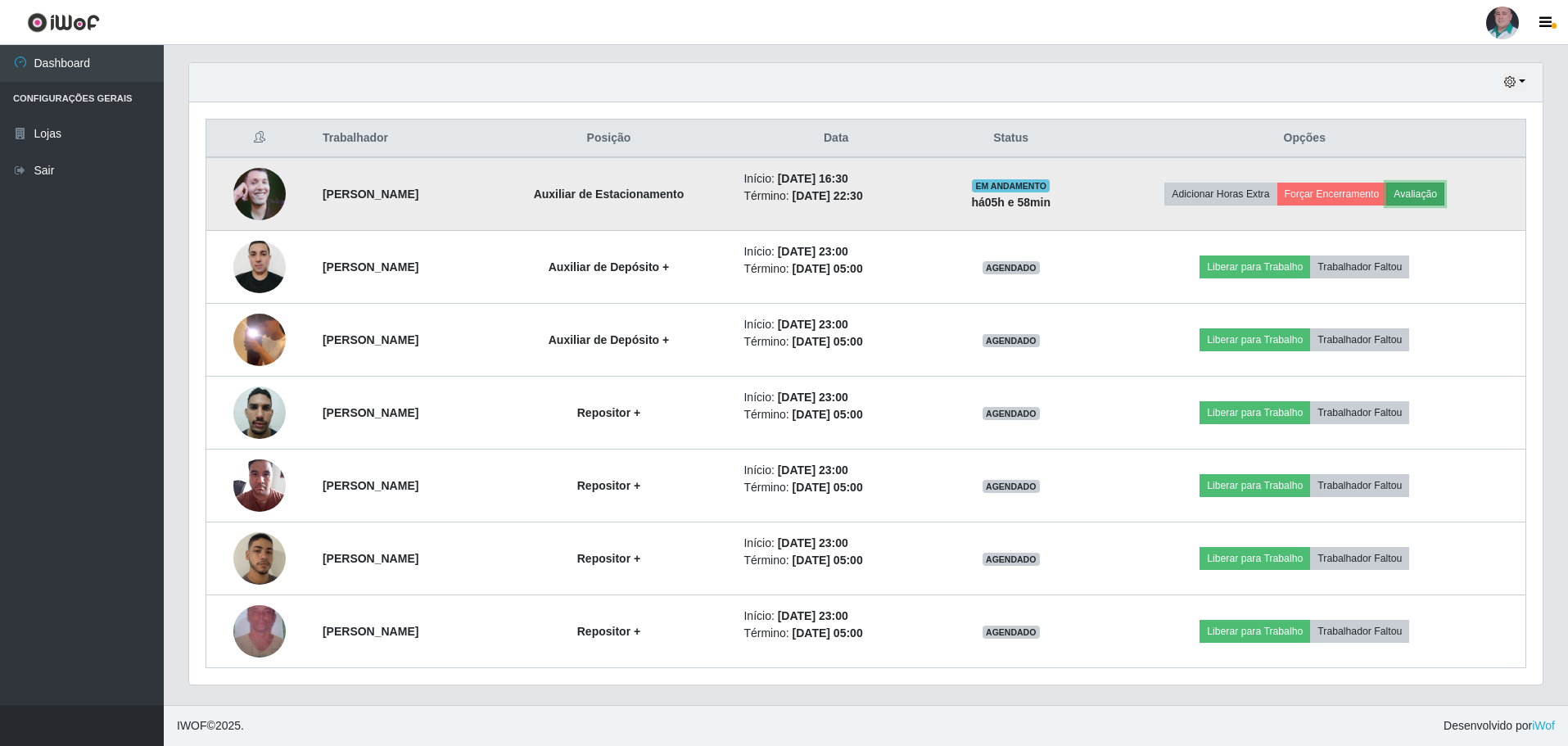
click at [1441, 194] on button "Avaliação" at bounding box center [1415, 194] width 59 height 23
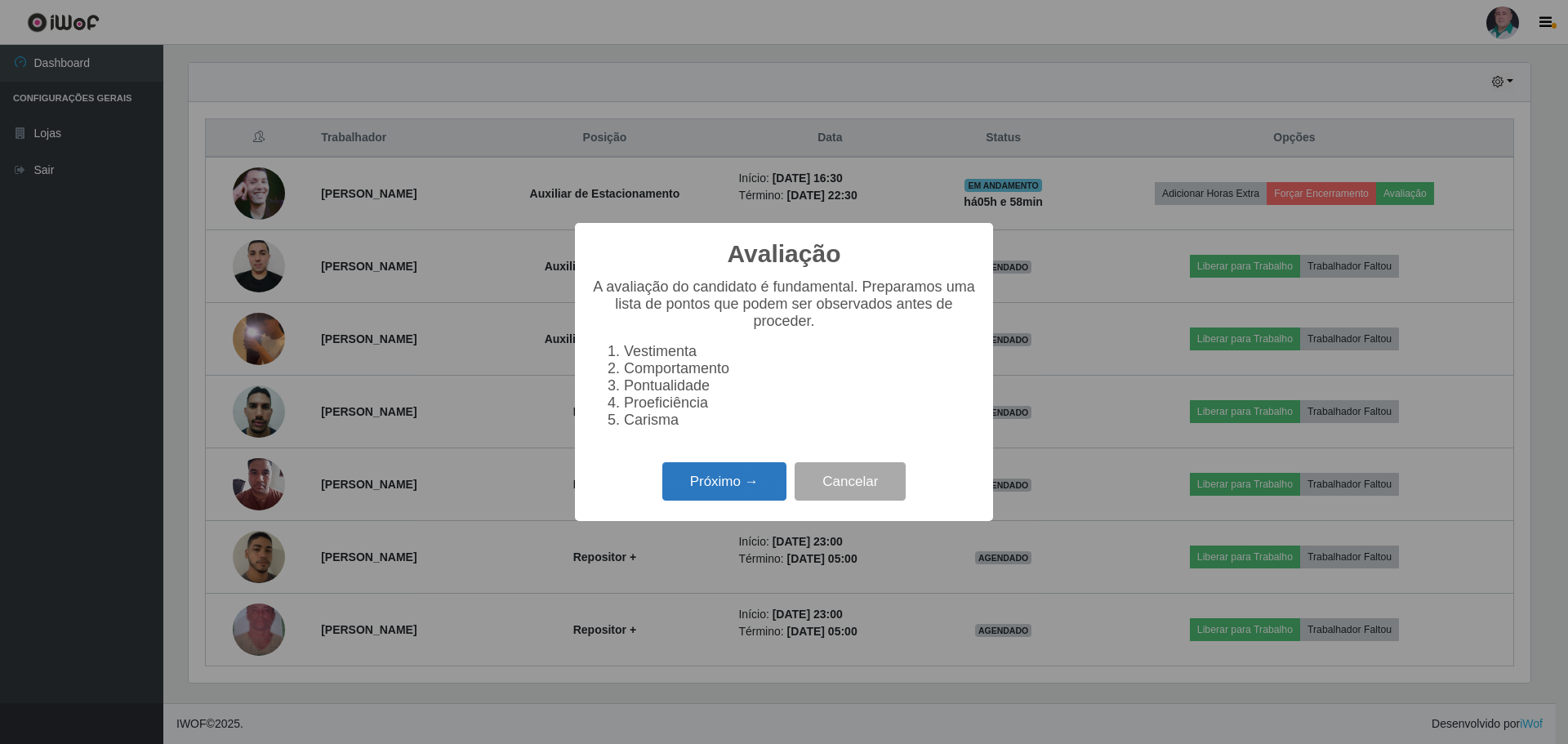
click at [705, 488] on button "Próximo →" at bounding box center [725, 482] width 125 height 38
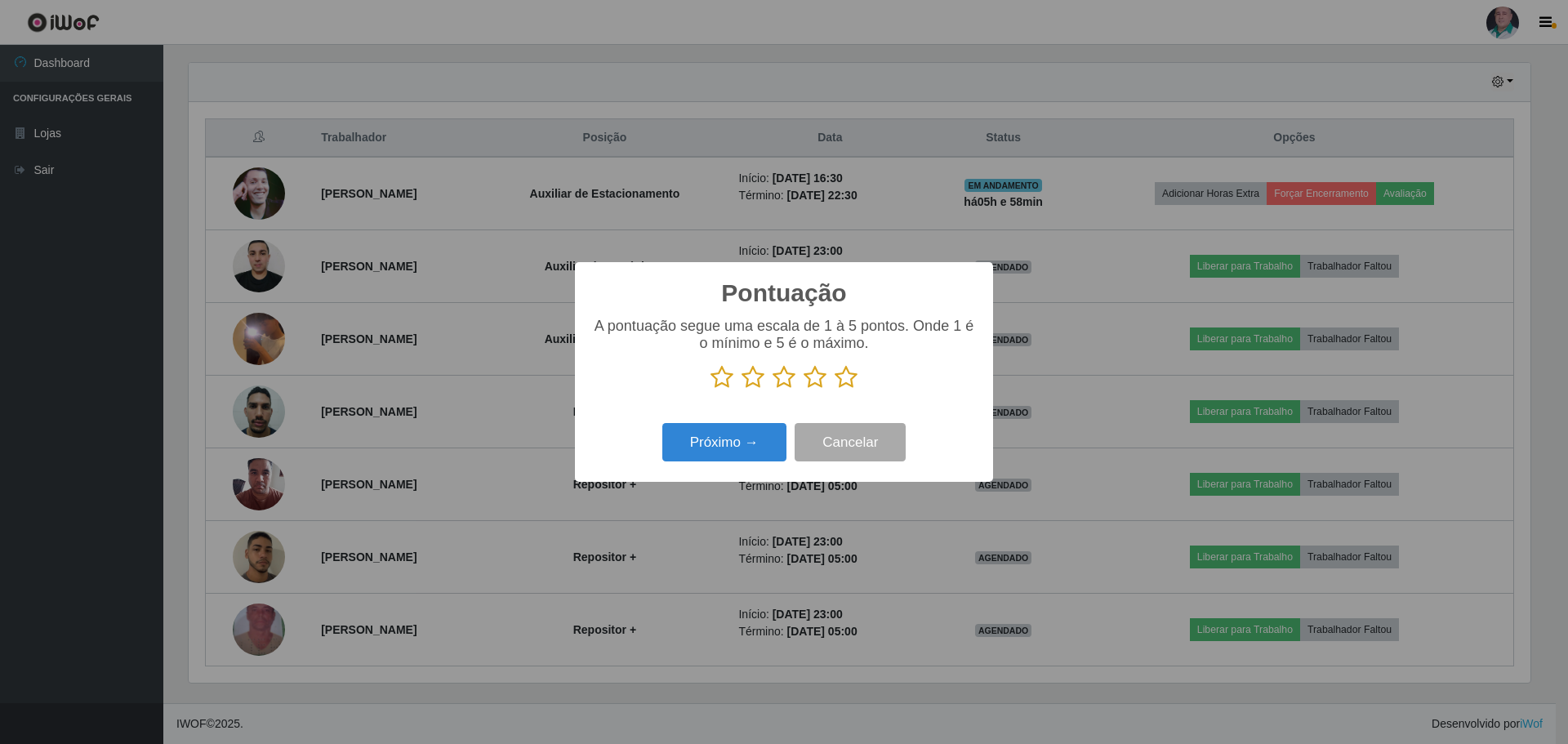
scroll to position [816300, 815571]
click at [847, 375] on icon at bounding box center [847, 377] width 23 height 25
click at [835, 390] on input "radio" at bounding box center [835, 390] width 0 height 0
click at [731, 447] on button "Próximo →" at bounding box center [725, 442] width 125 height 38
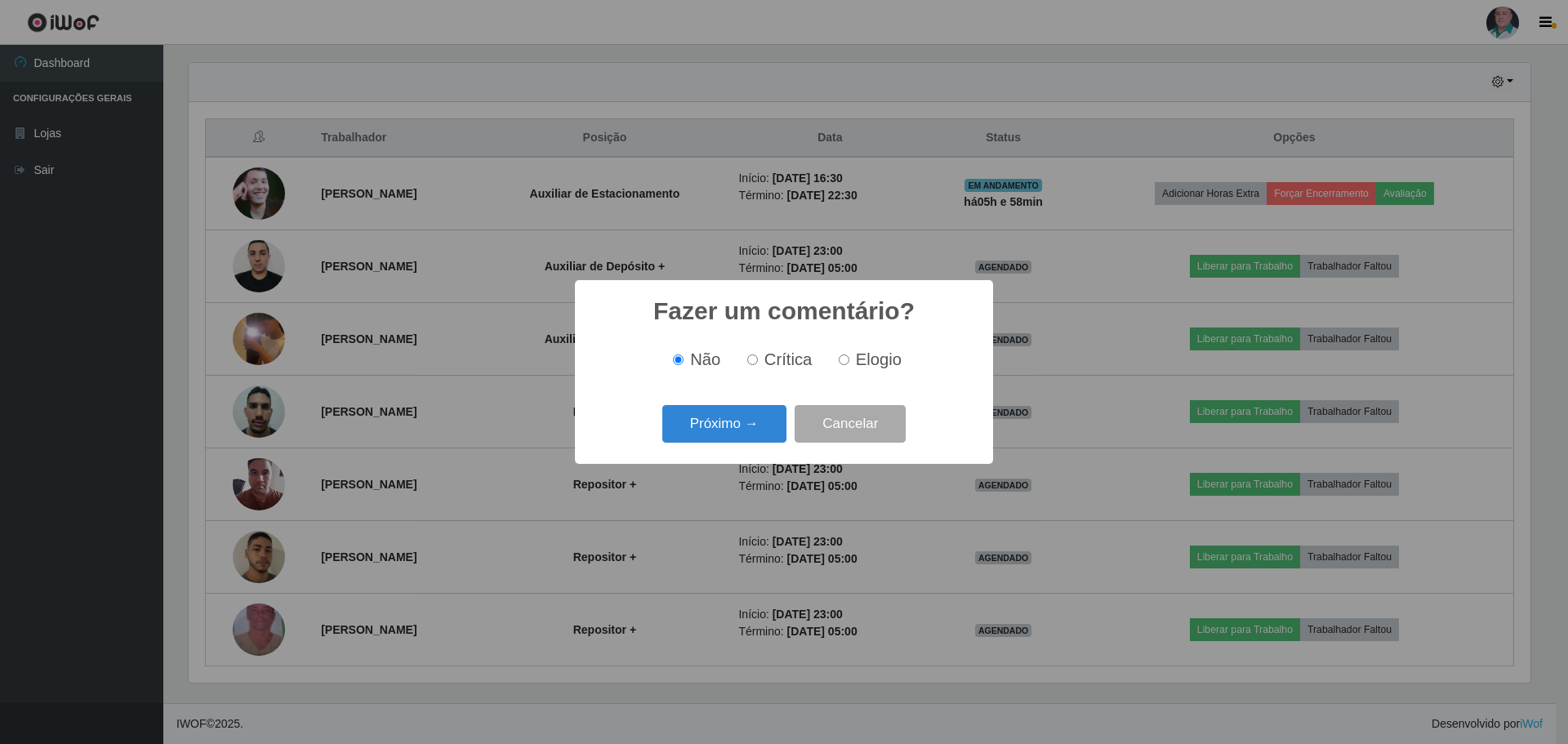
click at [844, 359] on input "Elogio" at bounding box center [844, 359] width 11 height 11
radio input "true"
click at [715, 428] on button "Próximo →" at bounding box center [725, 424] width 125 height 38
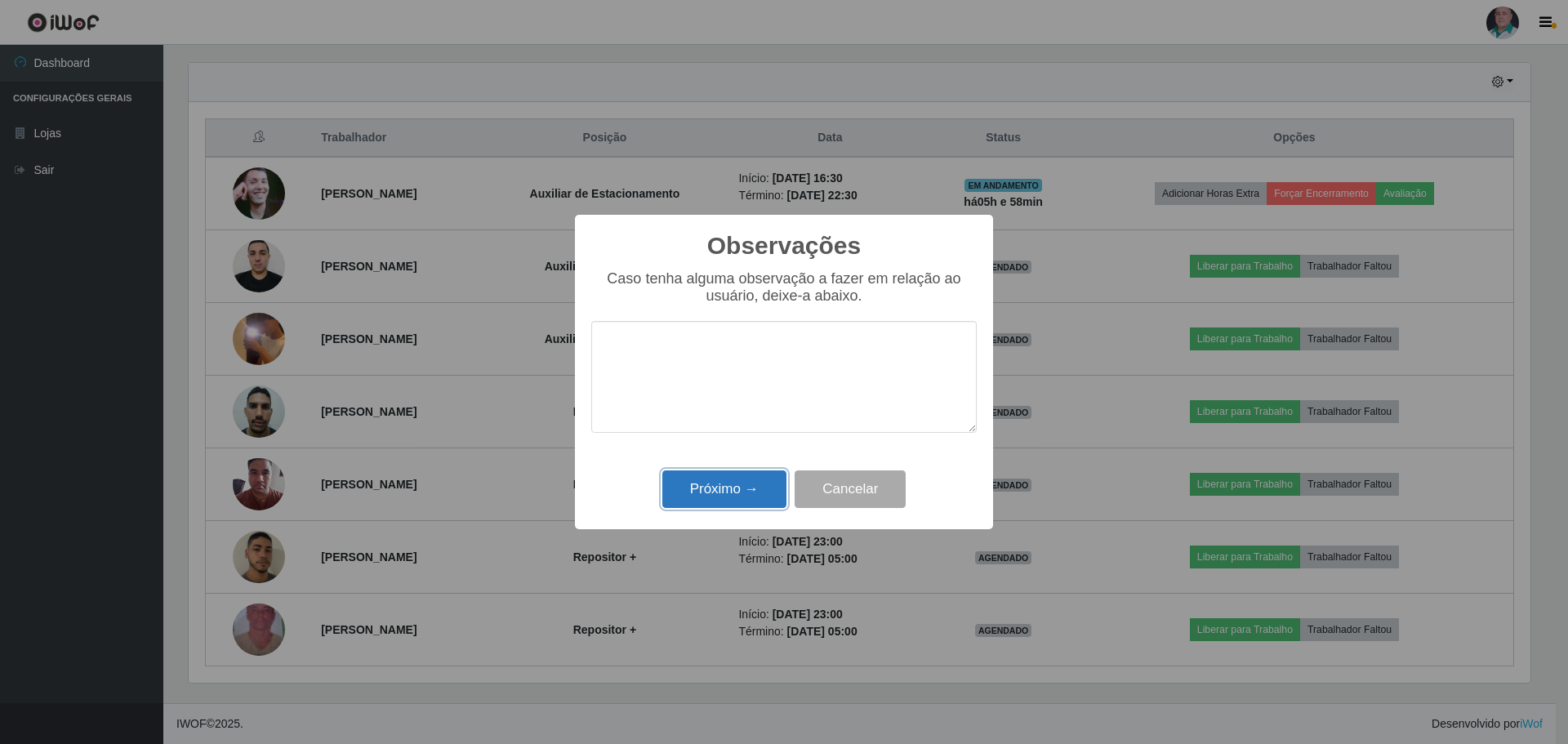
click at [716, 493] on button "Próximo →" at bounding box center [725, 489] width 125 height 38
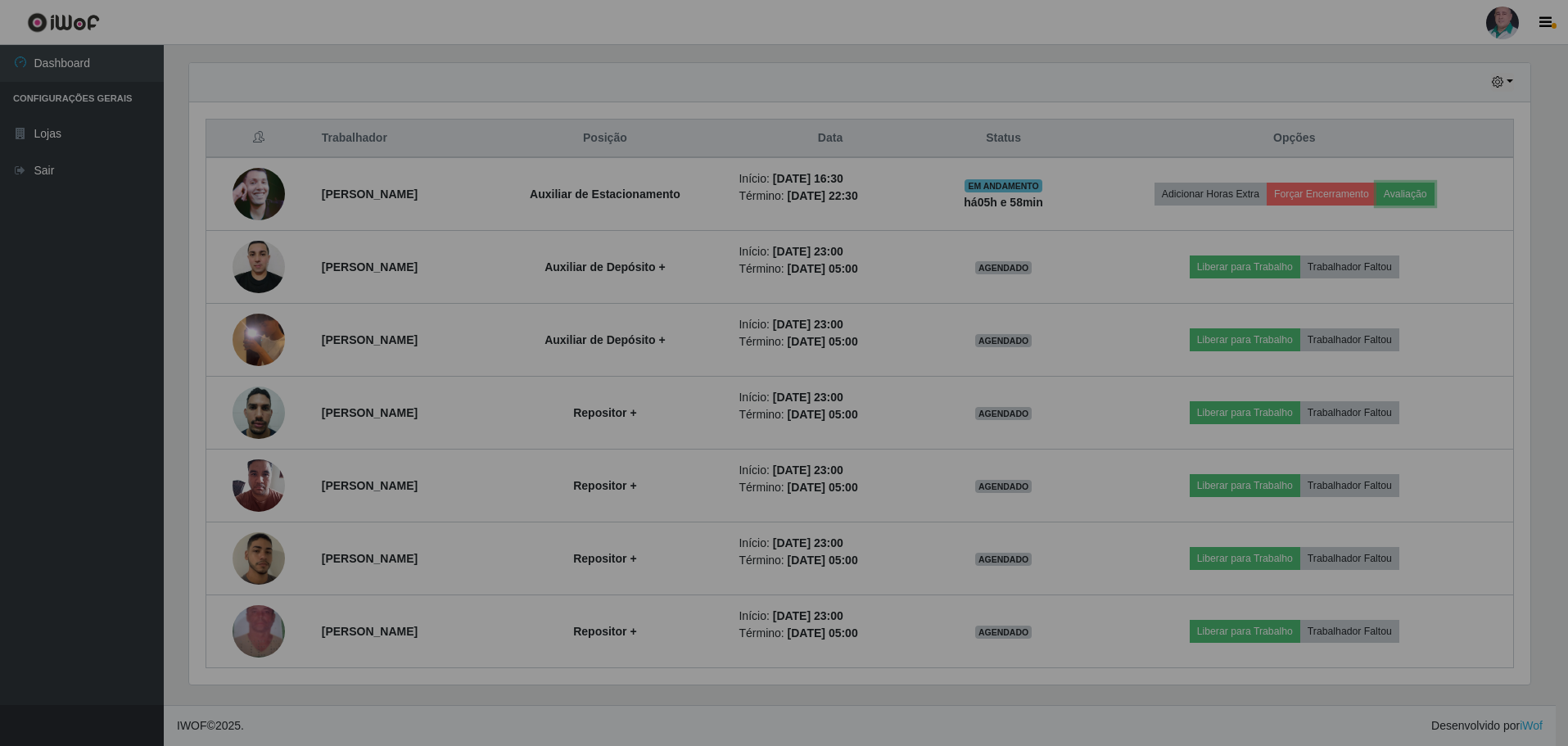
scroll to position [340, 1354]
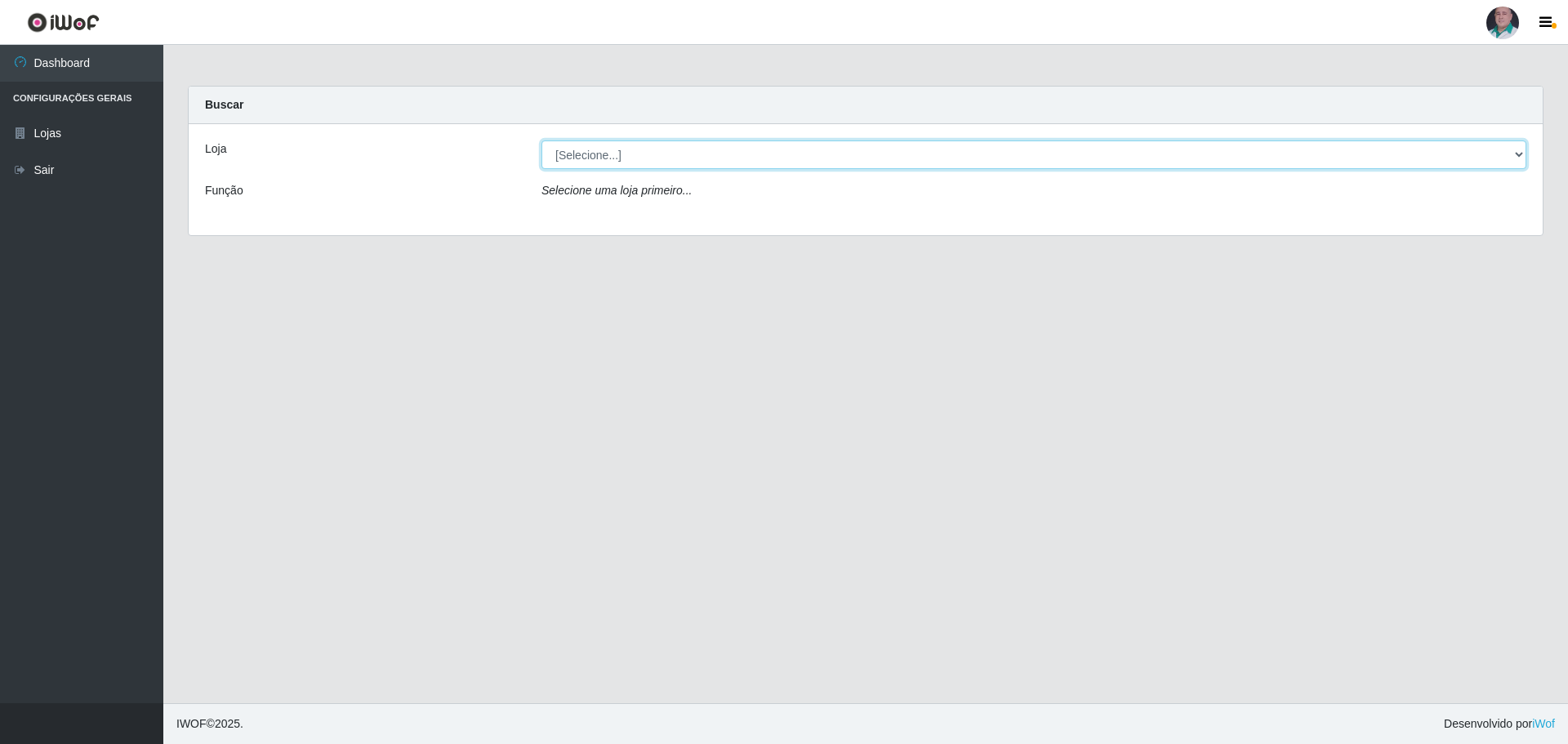
click at [705, 158] on select "[Selecione...] Mar Vermelho - Loja 05" at bounding box center [1034, 155] width 986 height 29
select select "252"
click at [541, 141] on select "[Selecione...] Mar Vermelho - Loja 05" at bounding box center [1034, 155] width 986 height 29
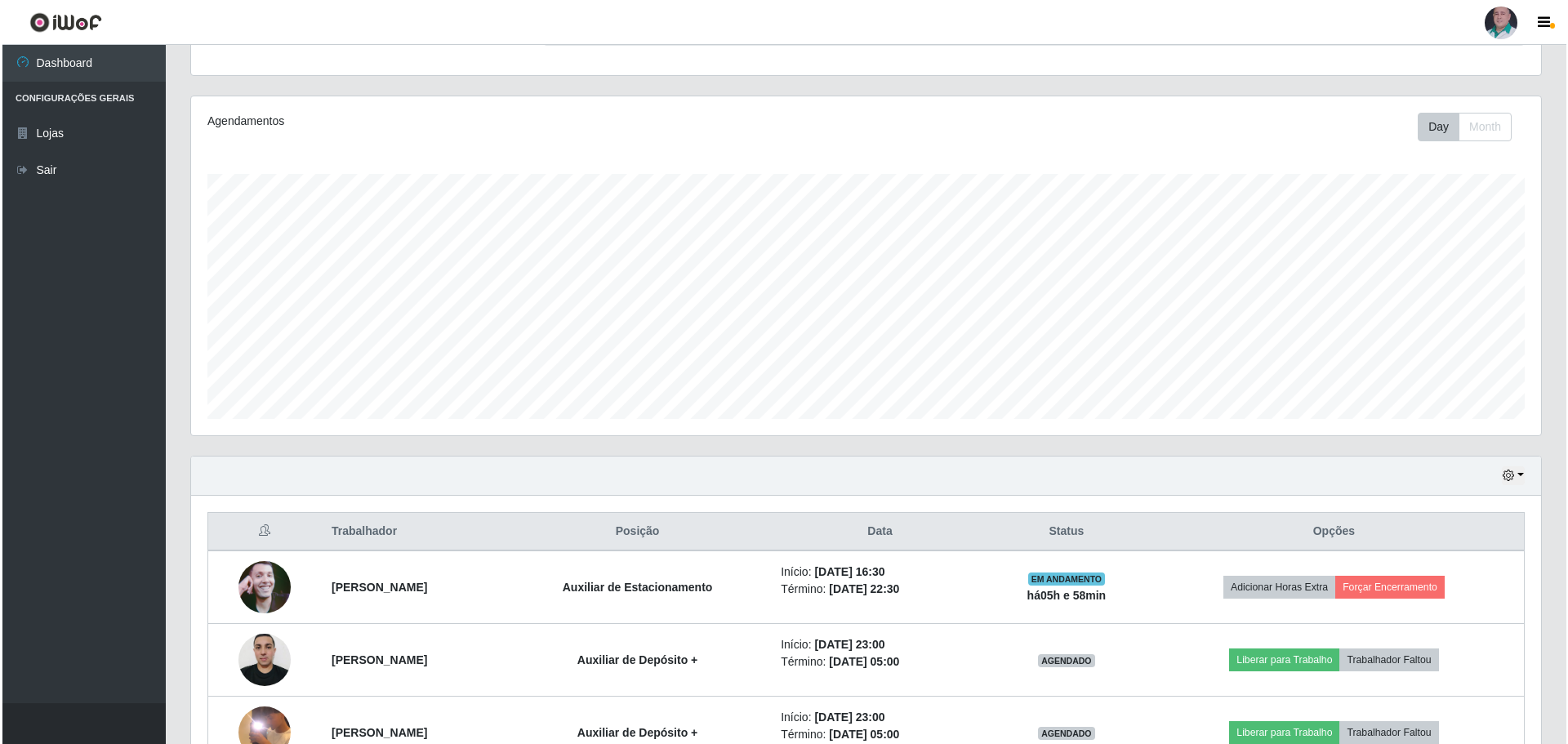
scroll to position [327, 0]
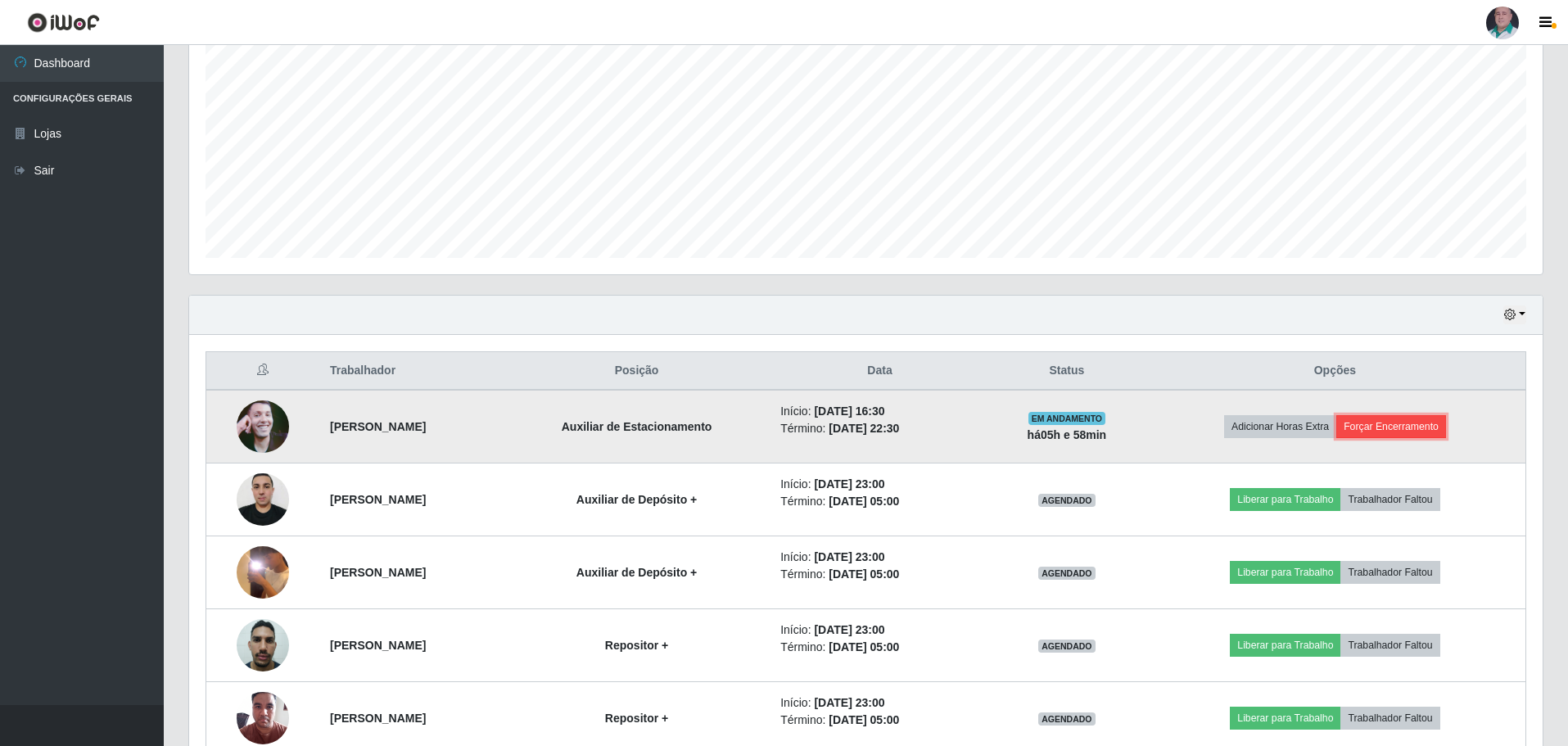
click at [1407, 421] on button "Forçar Encerramento" at bounding box center [1391, 426] width 109 height 23
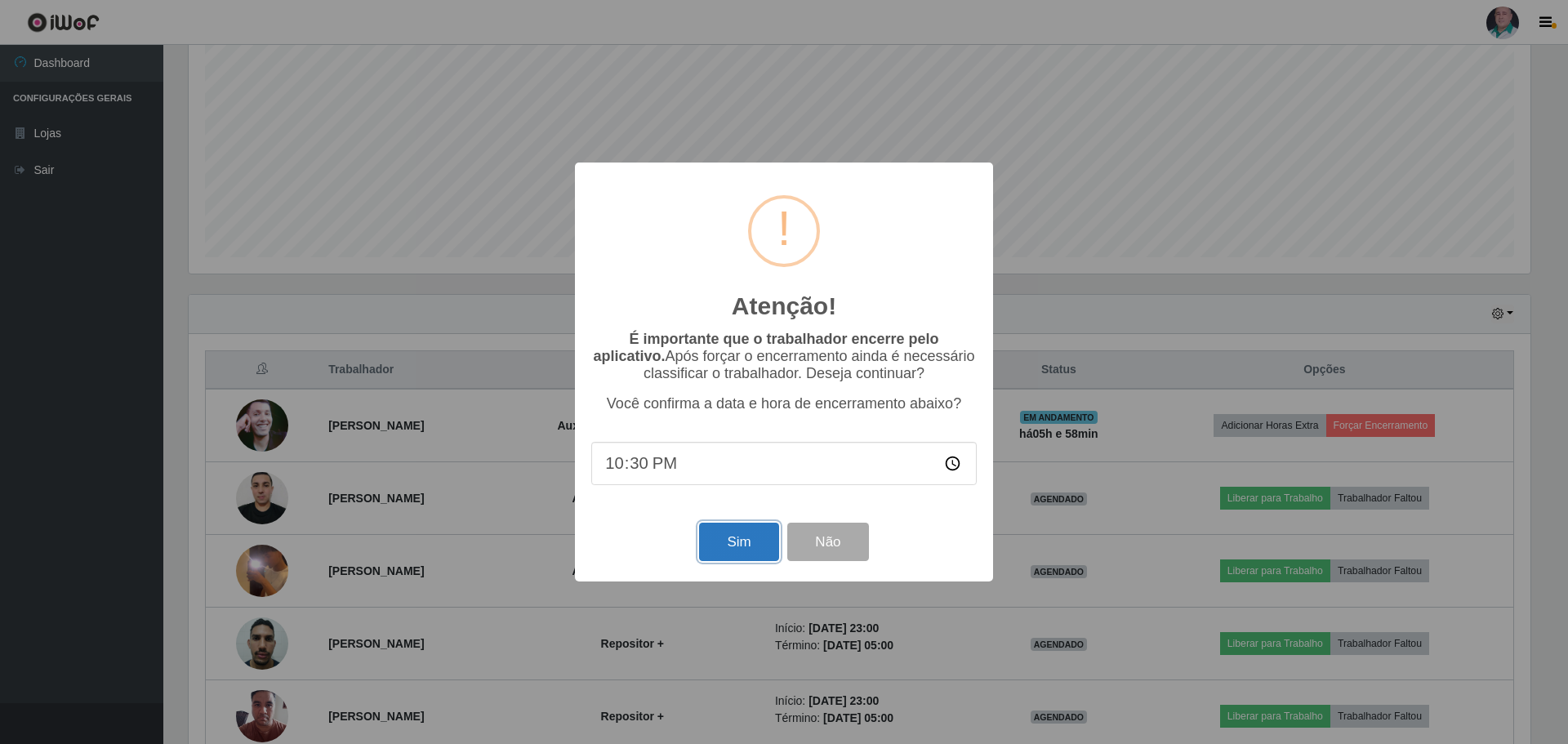
click at [738, 544] on button "Sim" at bounding box center [739, 542] width 80 height 38
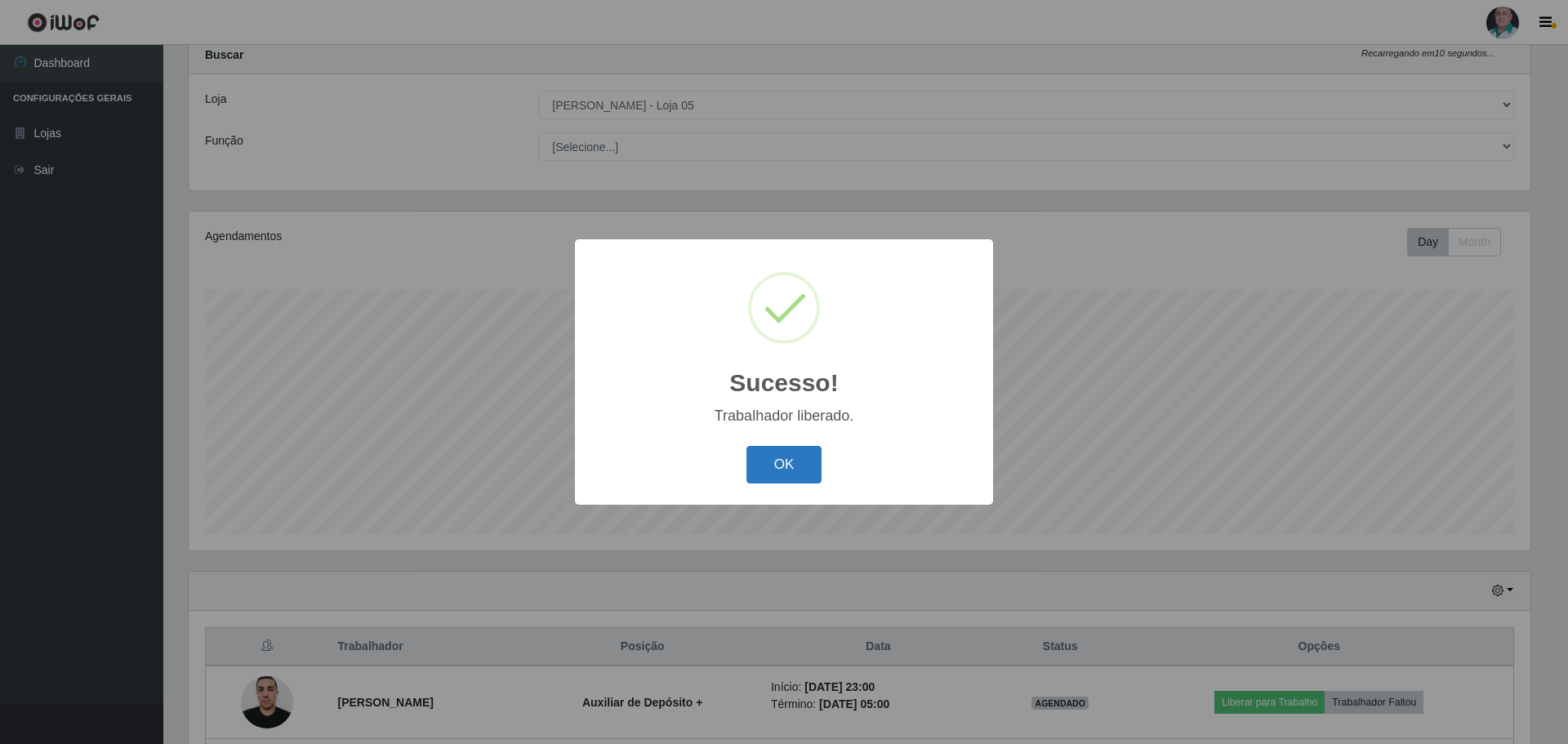
click at [760, 470] on button "OK" at bounding box center [784, 465] width 76 height 38
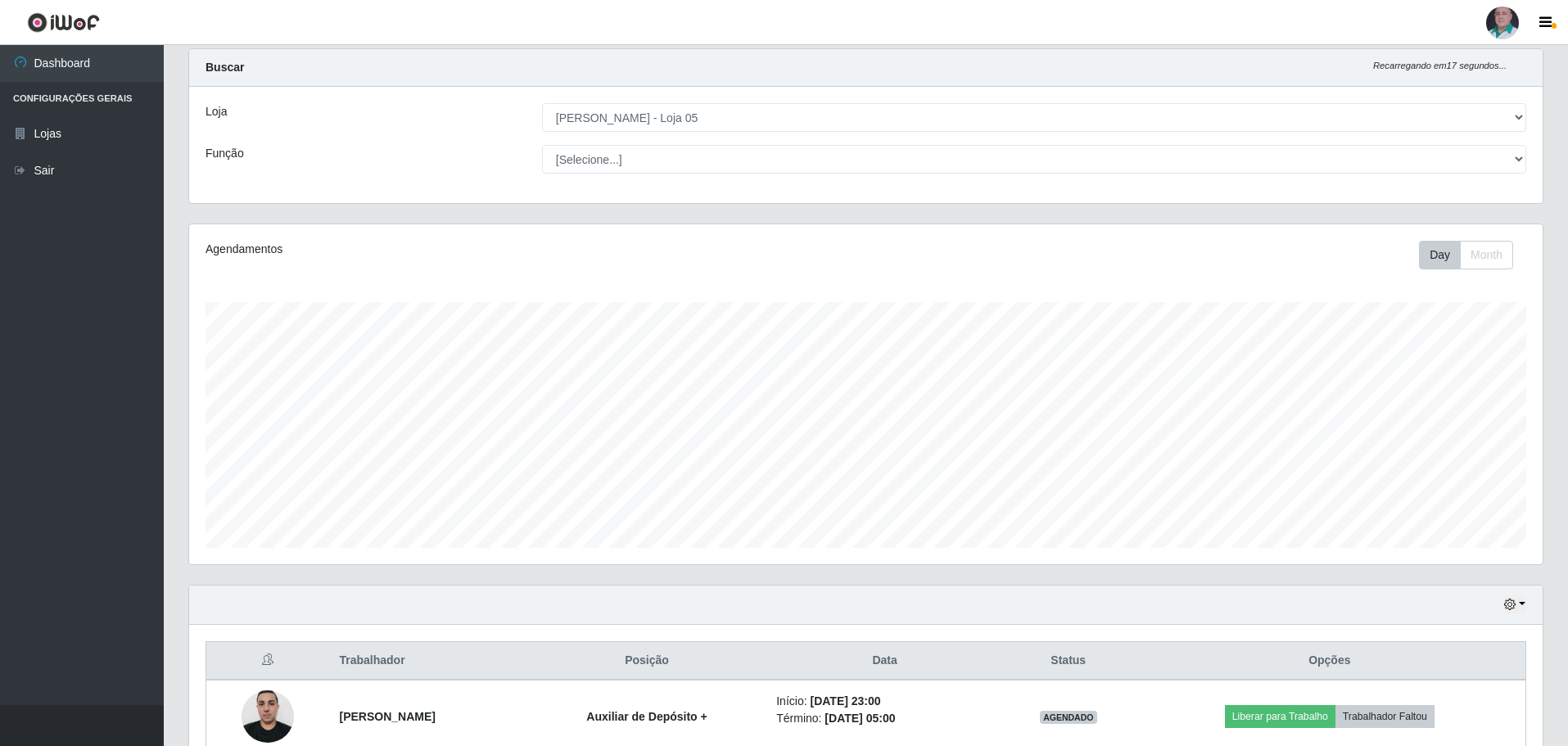
scroll to position [0, 0]
